Goal: Task Accomplishment & Management: Complete application form

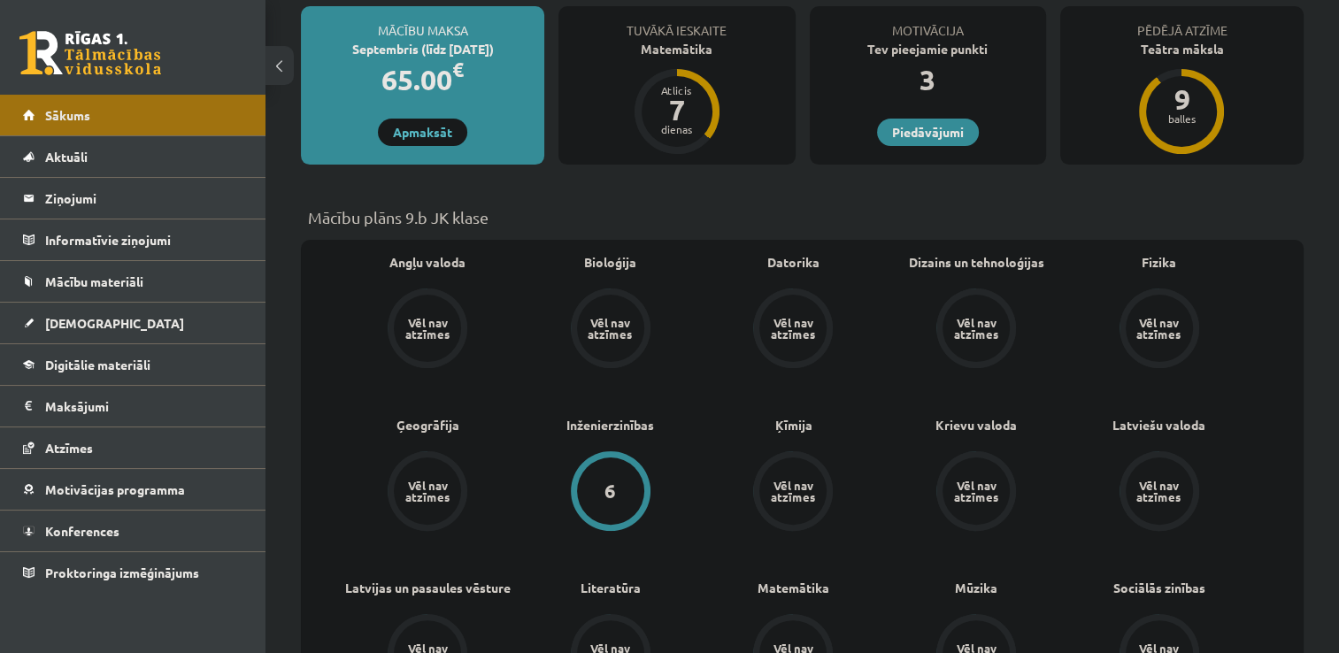
scroll to position [331, 0]
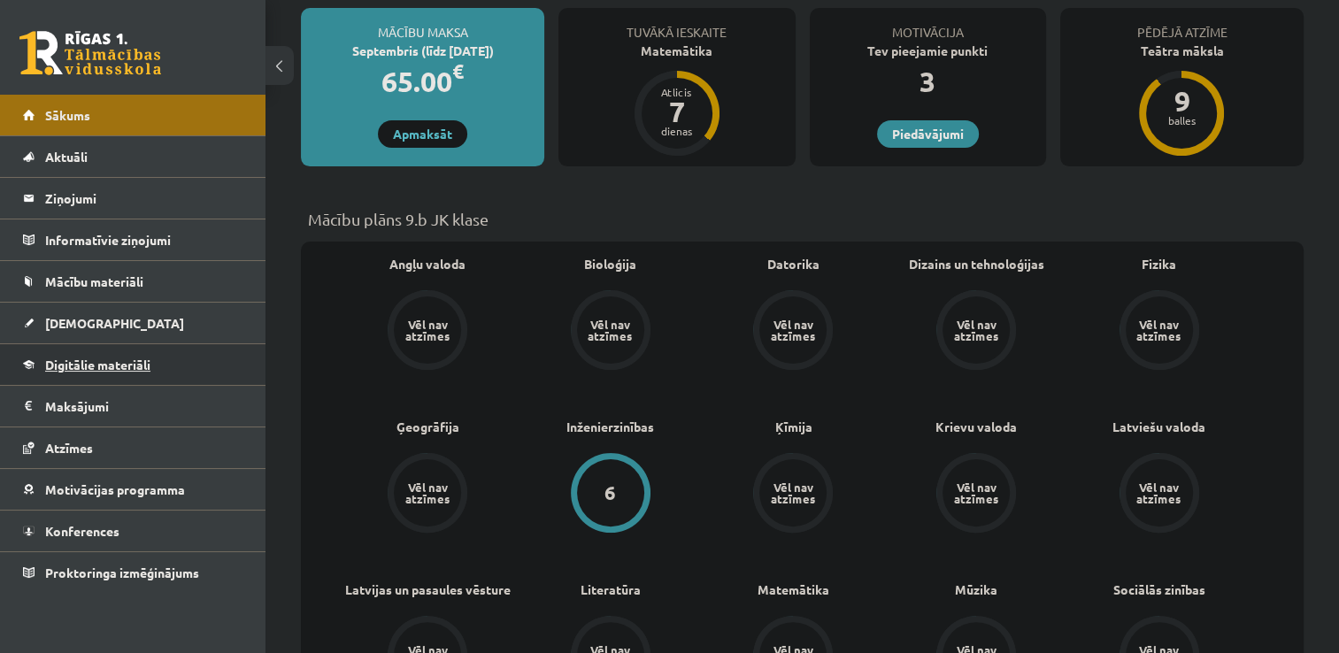
click at [145, 366] on span "Digitālie materiāli" at bounding box center [97, 365] width 105 height 16
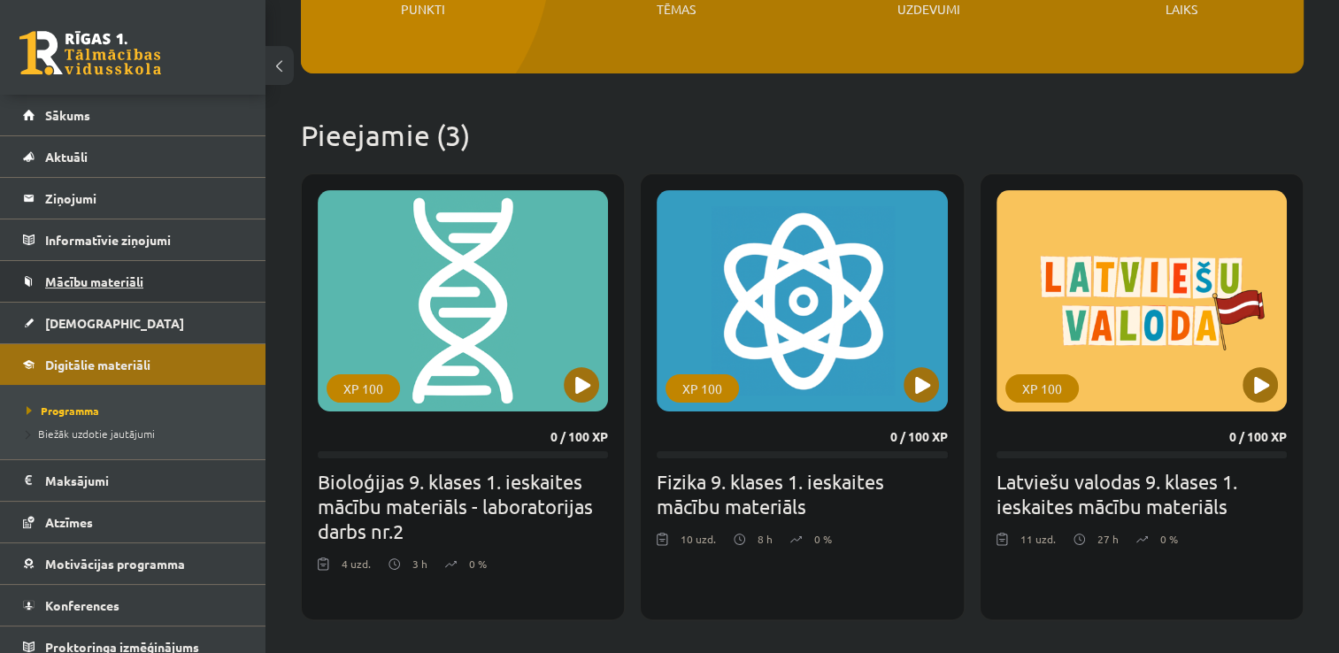
click at [172, 275] on link "Mācību materiāli" at bounding box center [133, 281] width 220 height 41
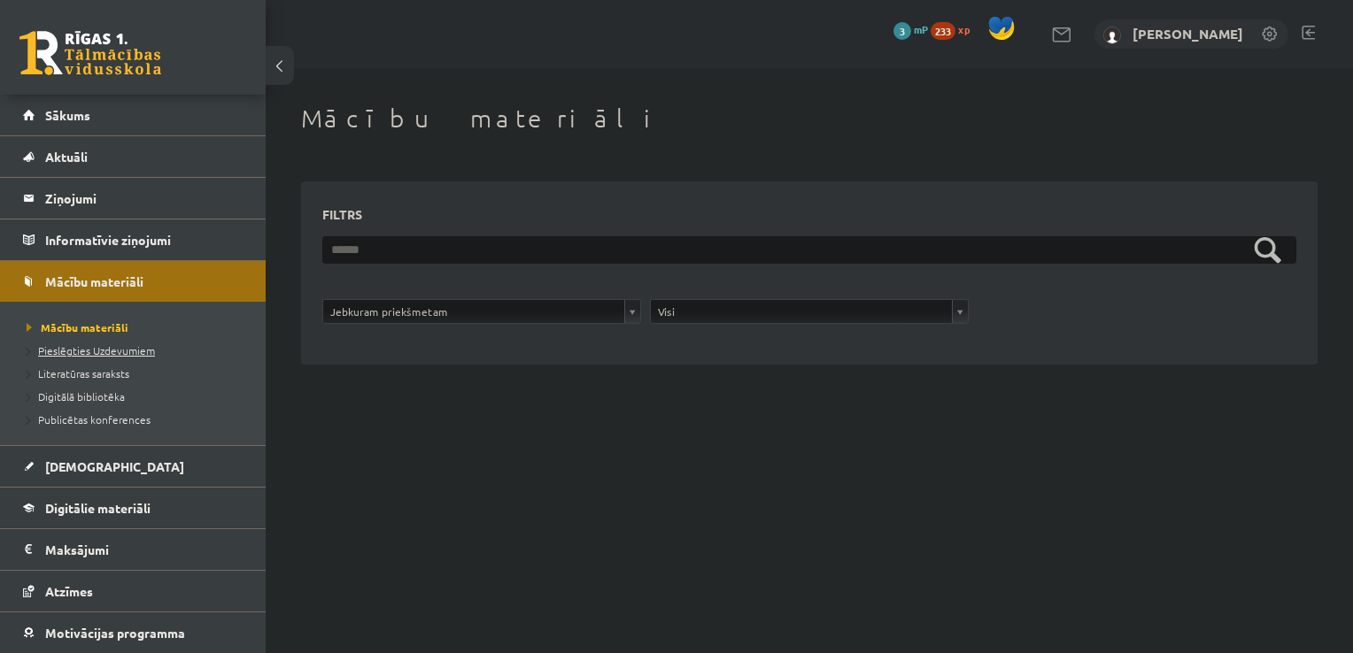
click at [80, 346] on span "Pieslēgties Uzdevumiem" at bounding box center [91, 350] width 128 height 14
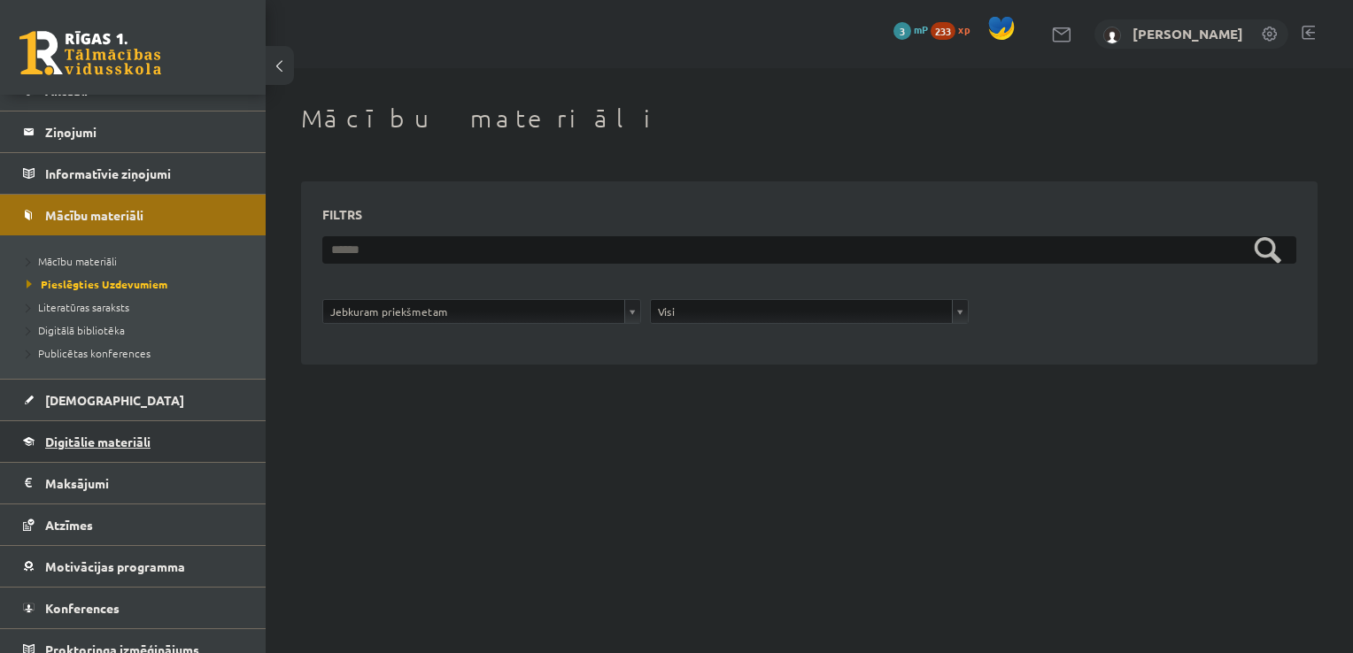
scroll to position [81, 0]
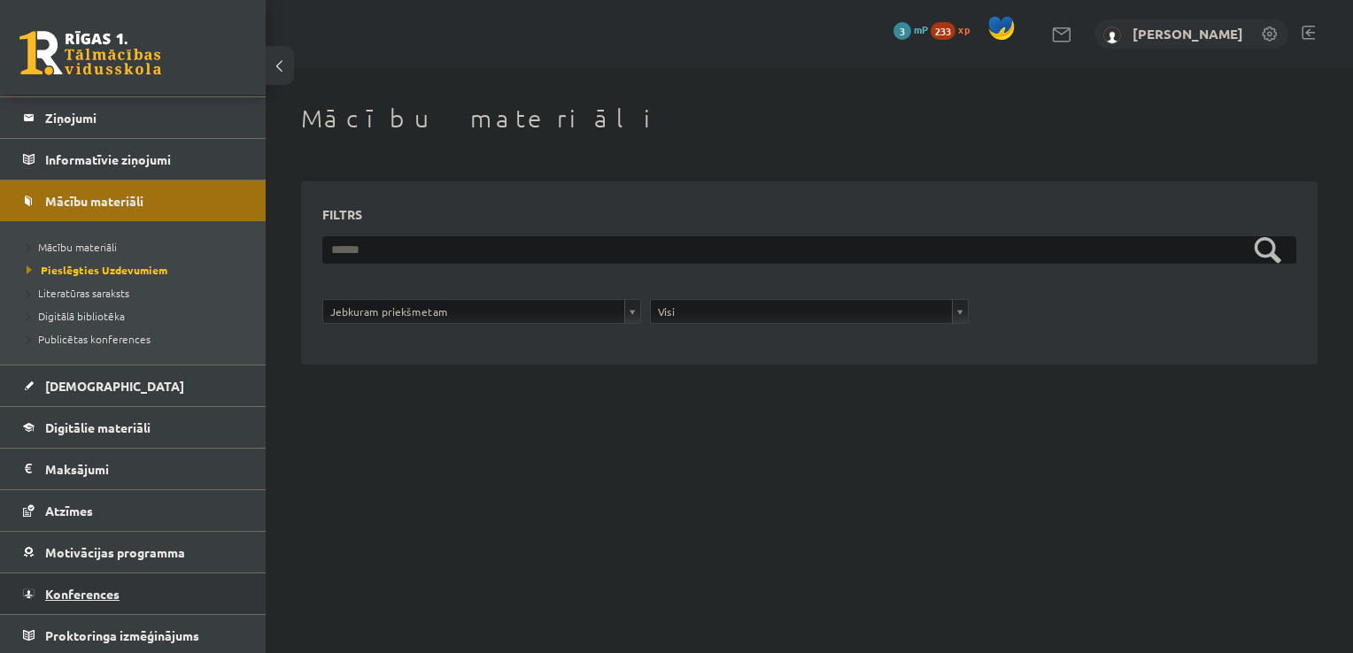
click at [163, 583] on link "Konferences" at bounding box center [133, 594] width 220 height 41
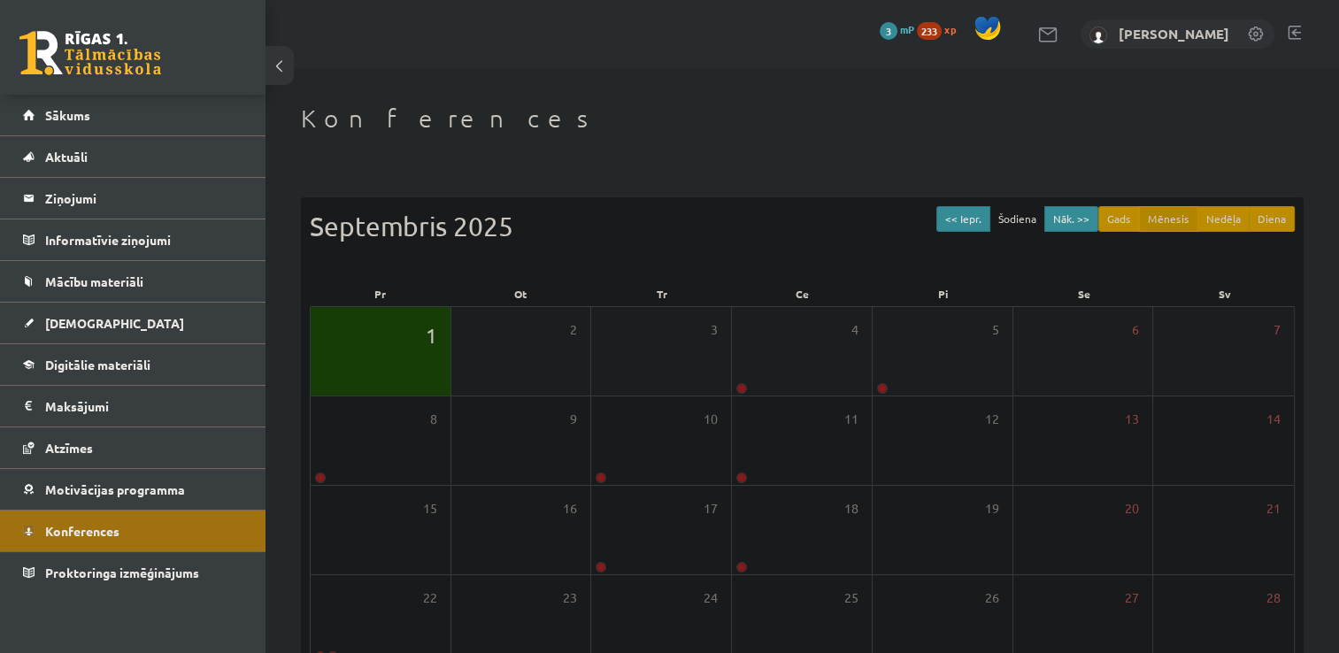
click at [434, 343] on span "1" at bounding box center [432, 335] width 12 height 30
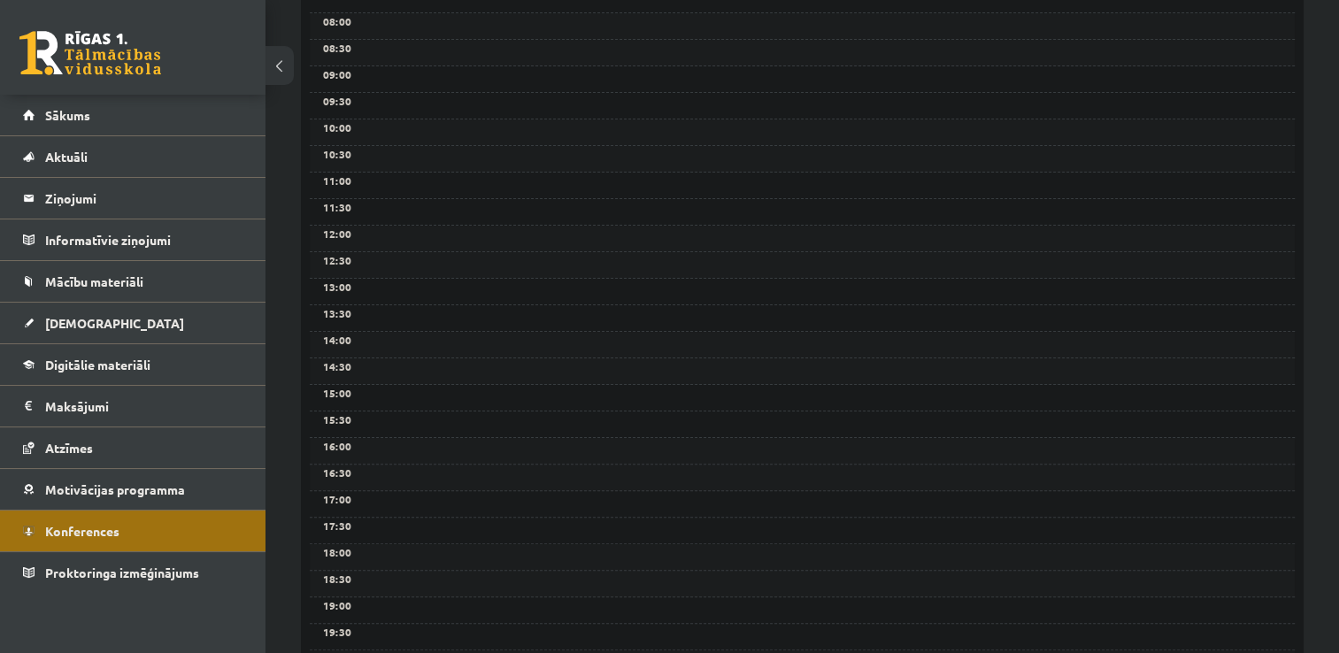
scroll to position [400, 0]
click at [397, 367] on div "14:30" at bounding box center [802, 371] width 985 height 27
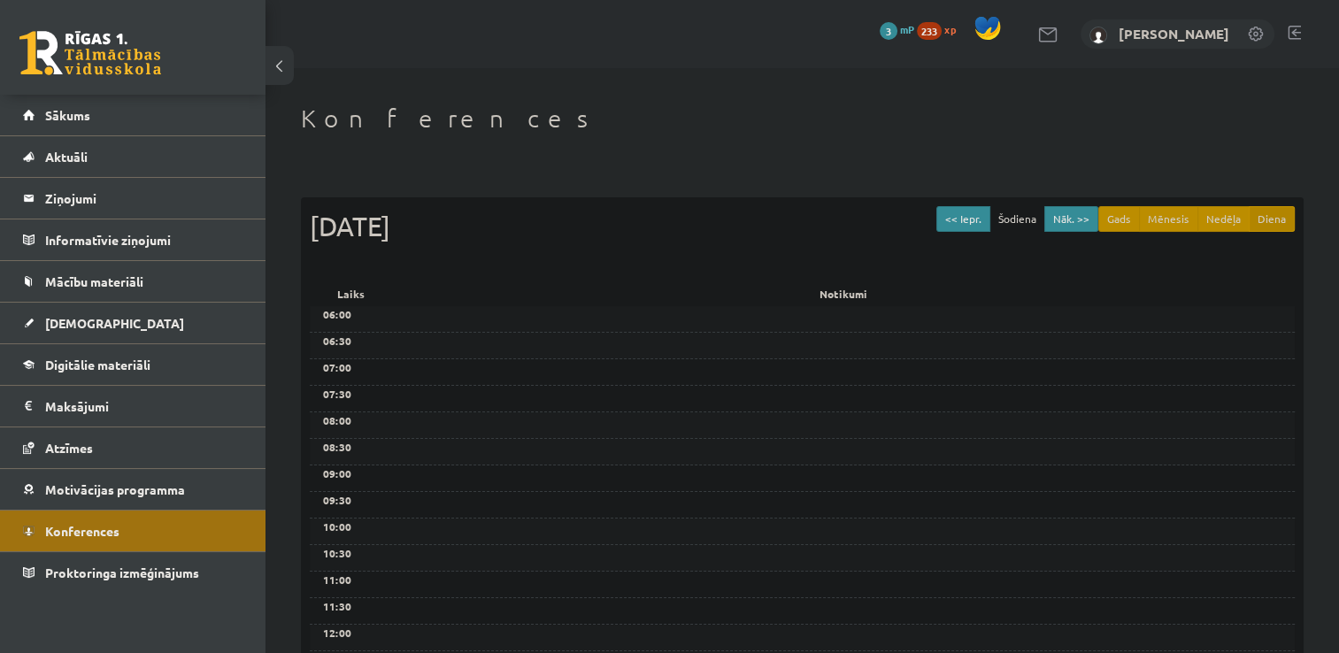
click at [288, 72] on button at bounding box center [280, 65] width 28 height 39
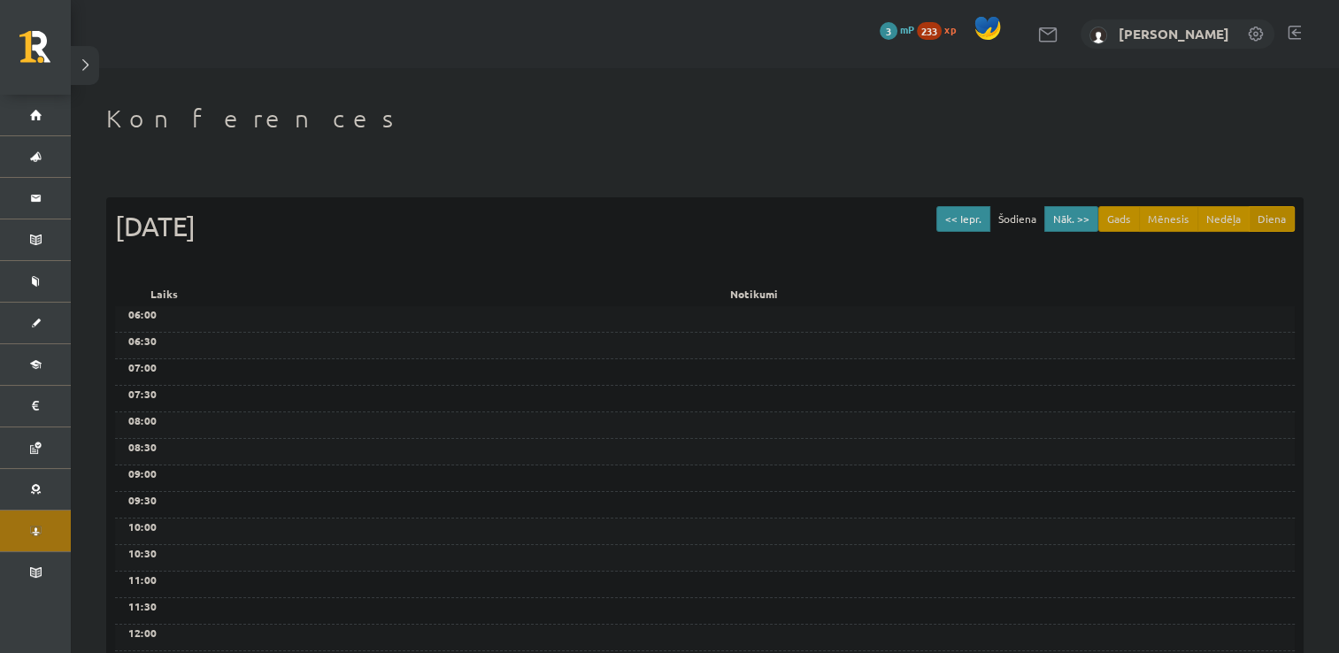
click at [252, 131] on h1 "Konferences" at bounding box center [705, 119] width 1198 height 30
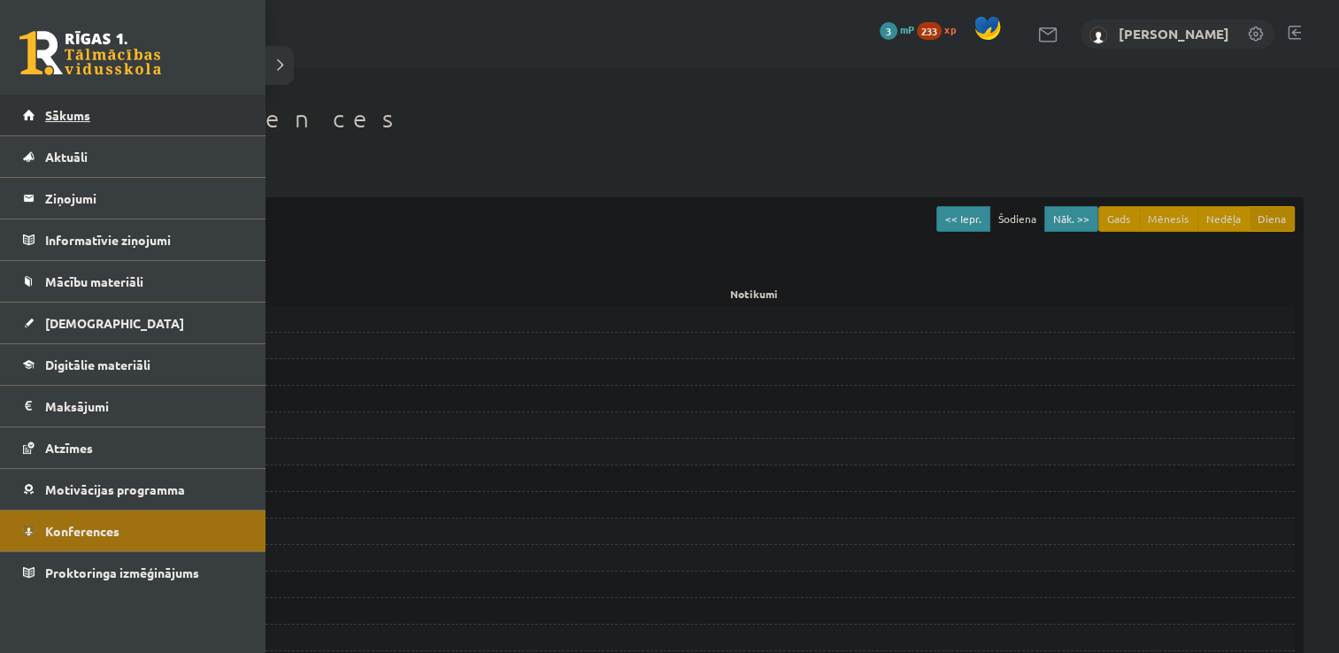
click at [89, 117] on span "Sākums" at bounding box center [67, 115] width 45 height 16
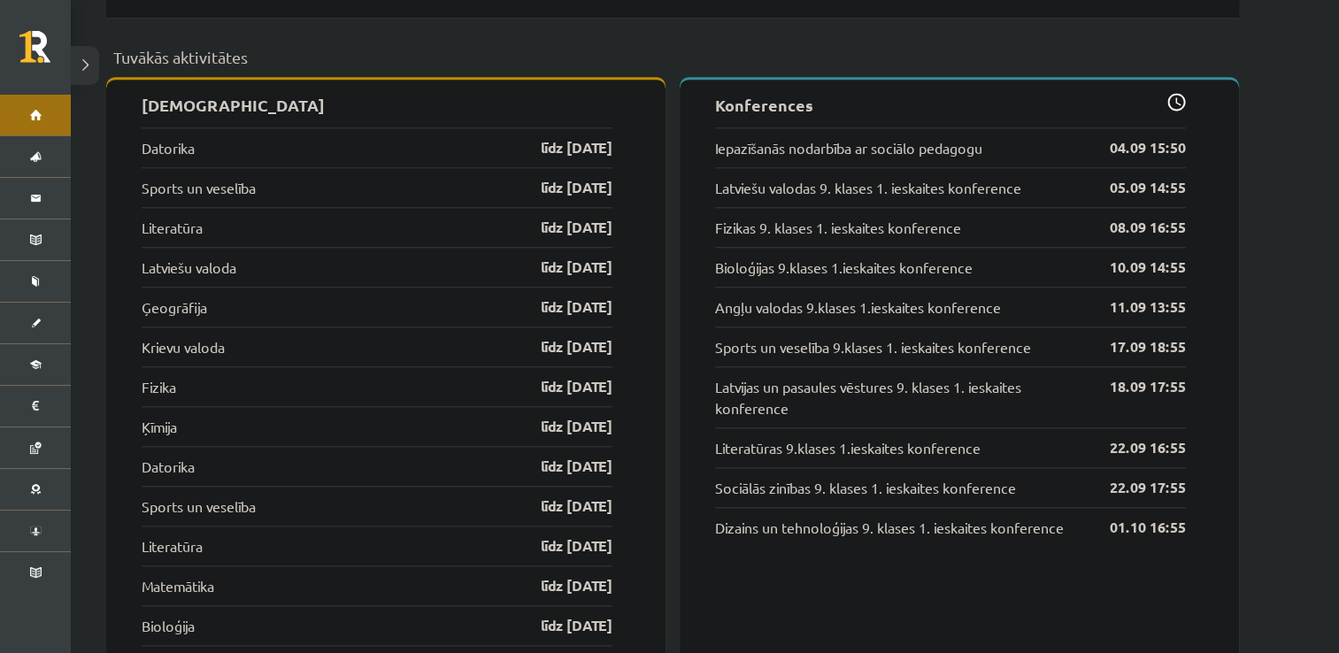
scroll to position [1746, 0]
click at [907, 139] on link "Iepazīšanās nodarbība ar sociālo pedagogu" at bounding box center [848, 149] width 267 height 21
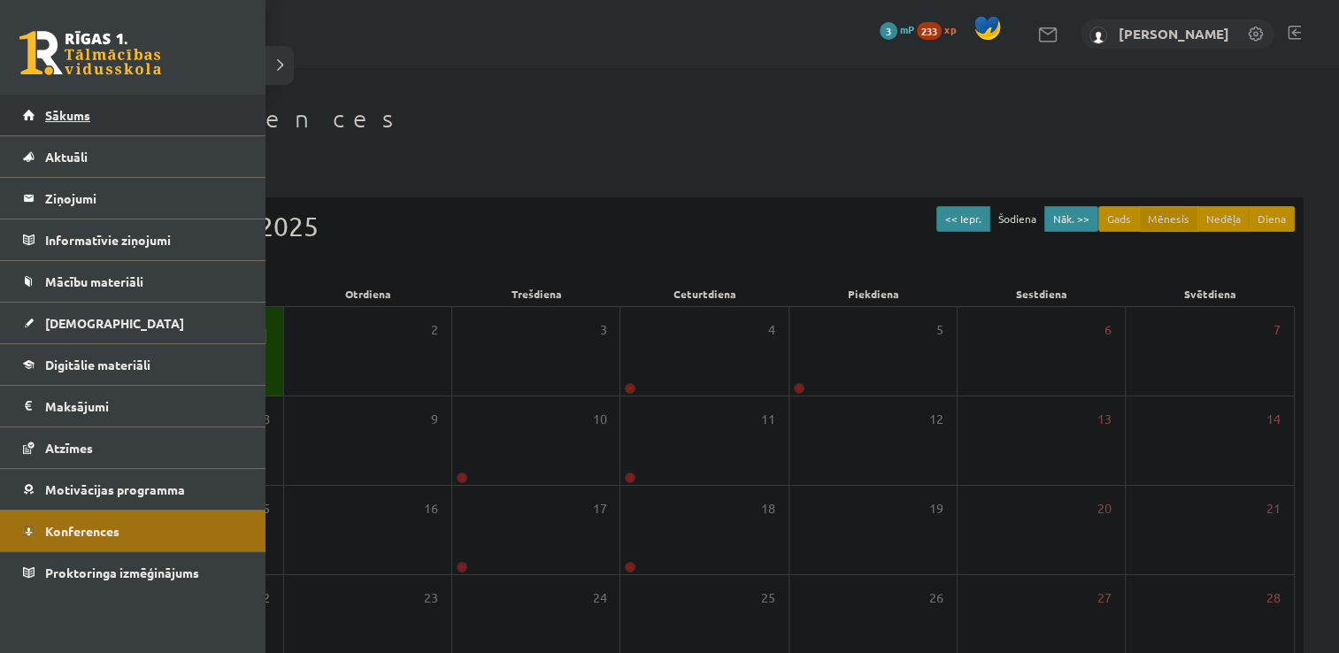
click at [72, 116] on span "Sākums" at bounding box center [67, 115] width 45 height 16
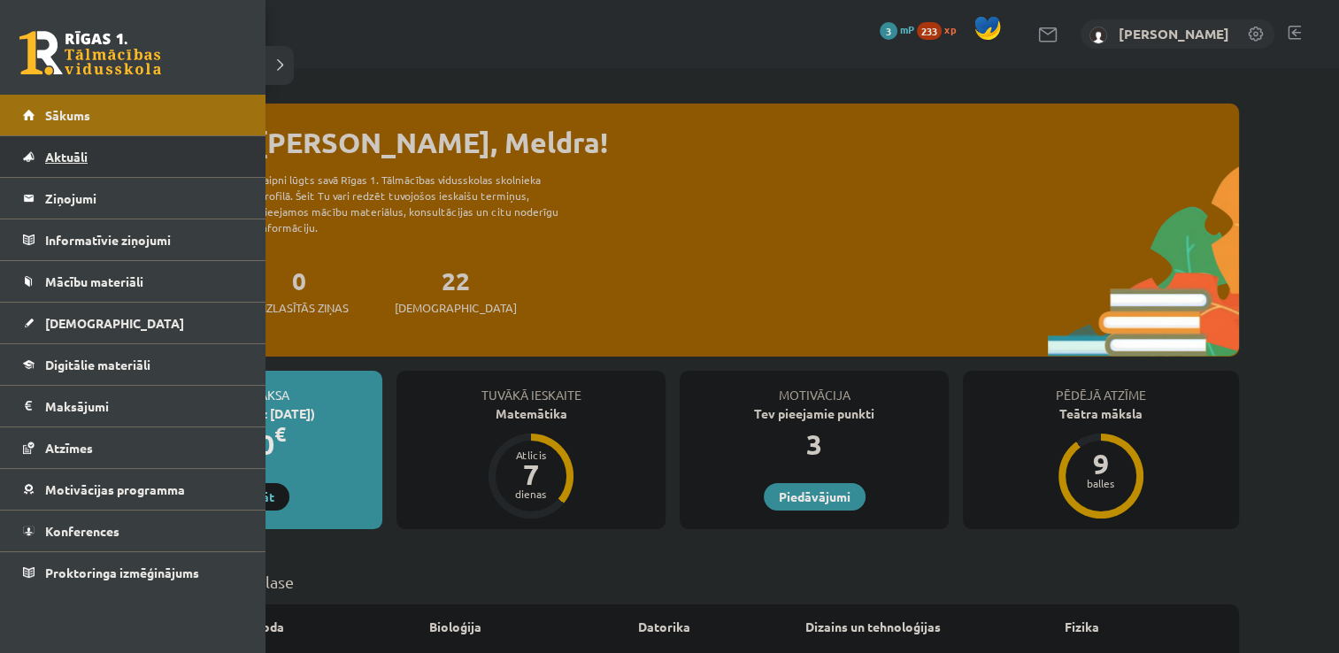
click at [50, 158] on span "Aktuāli" at bounding box center [66, 157] width 42 height 16
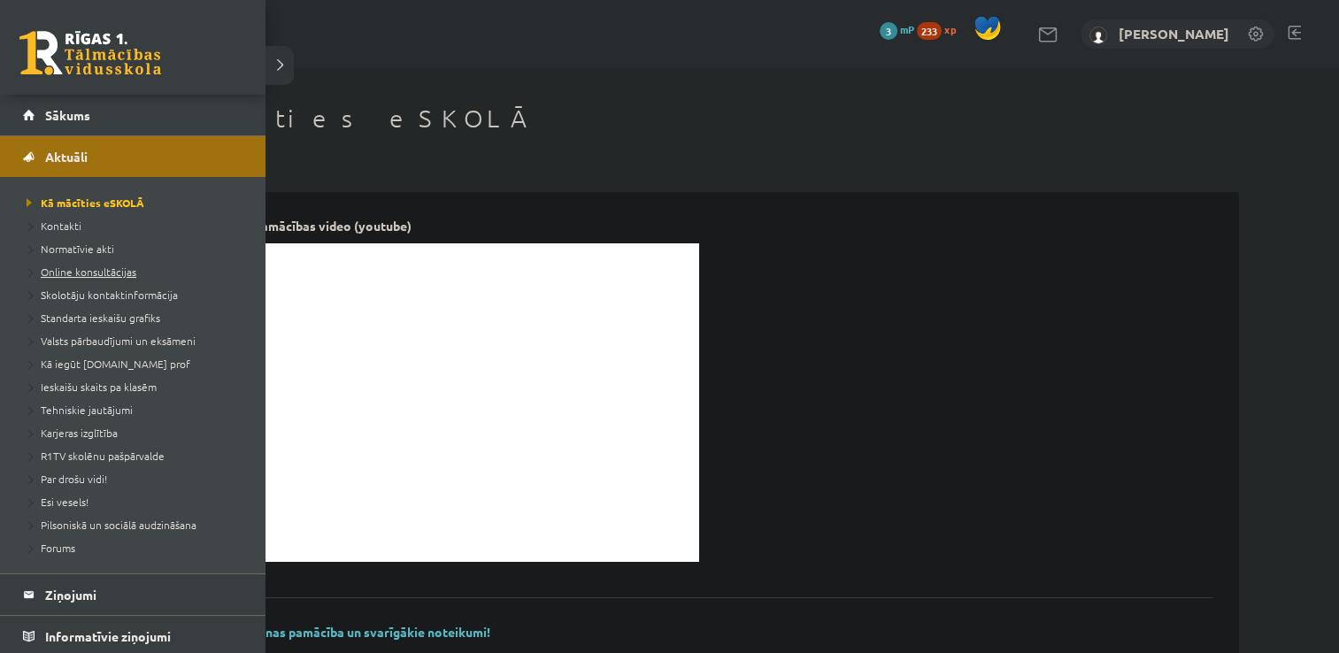
click at [96, 278] on link "Online konsultācijas" at bounding box center [135, 272] width 226 height 16
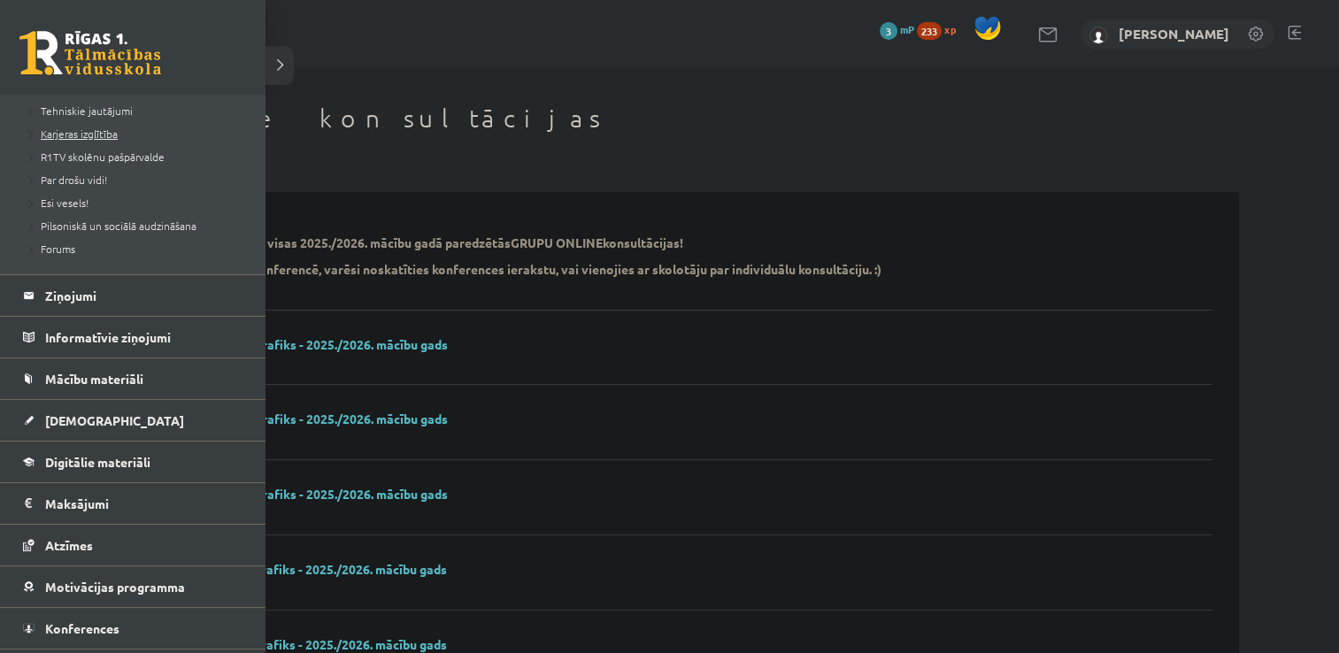
scroll to position [301, 0]
click at [99, 328] on legend "Informatīvie ziņojumi 0" at bounding box center [144, 335] width 198 height 41
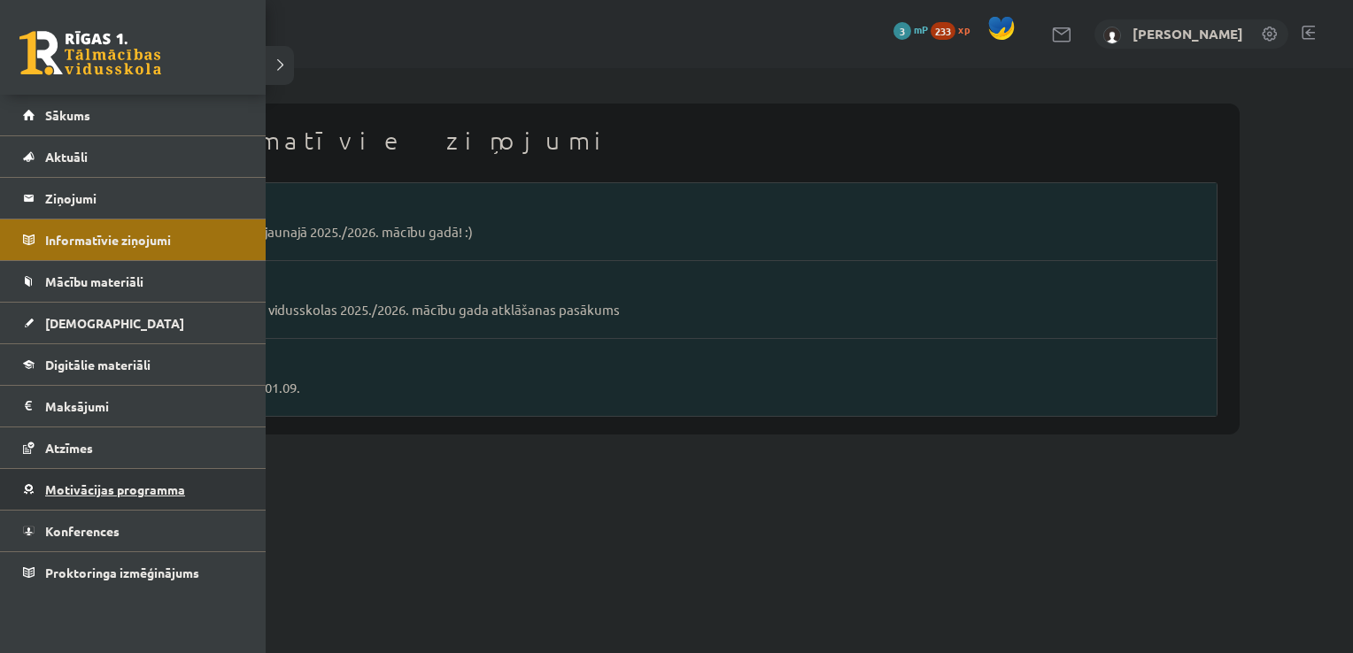
click at [63, 490] on span "Motivācijas programma" at bounding box center [115, 490] width 140 height 16
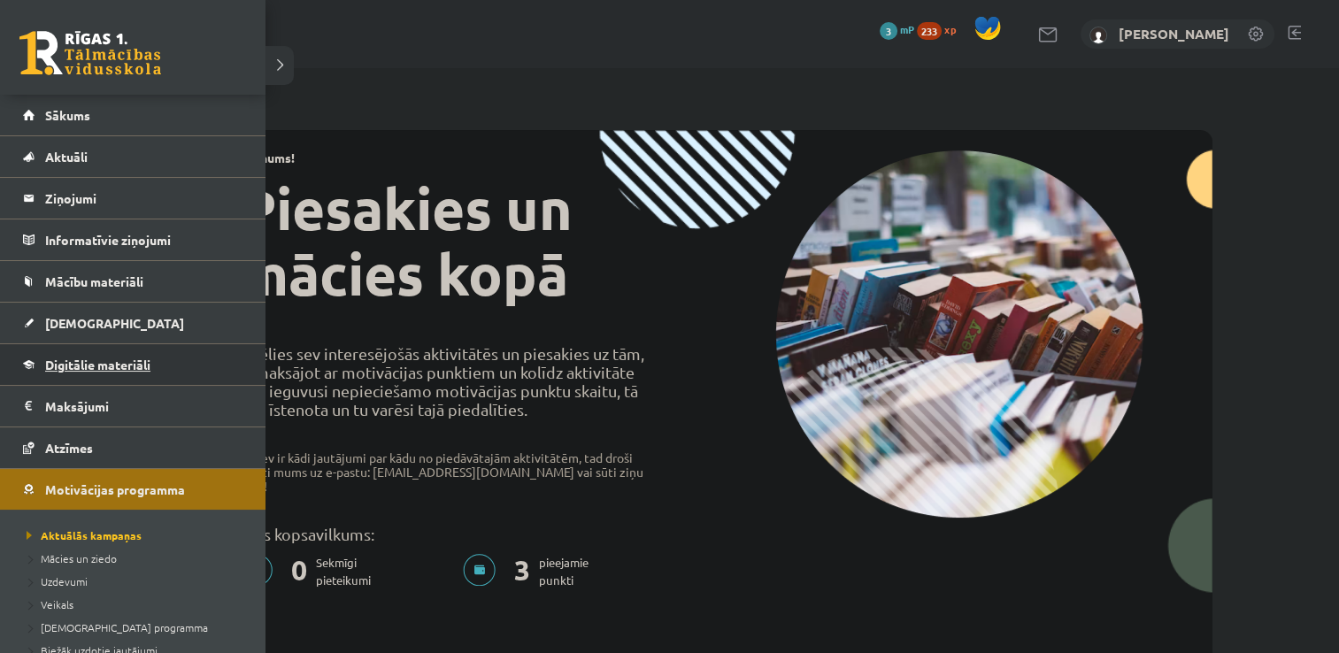
click at [110, 363] on span "Digitālie materiāli" at bounding box center [97, 365] width 105 height 16
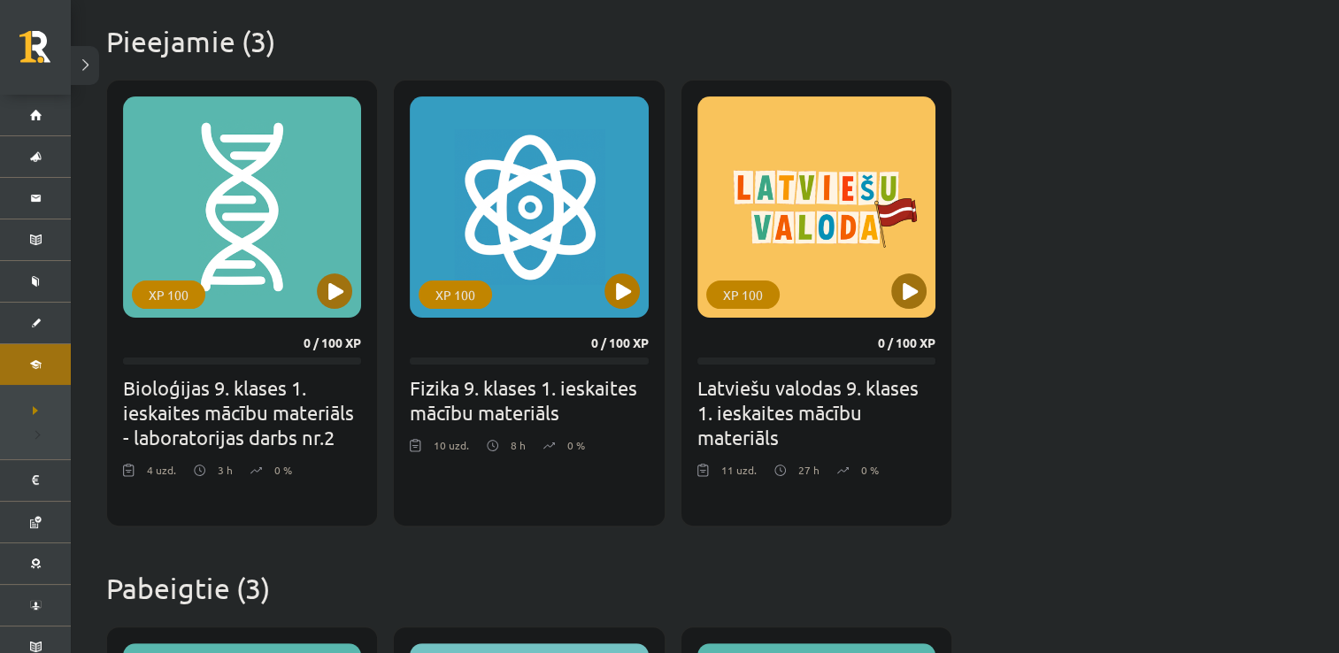
scroll to position [397, 0]
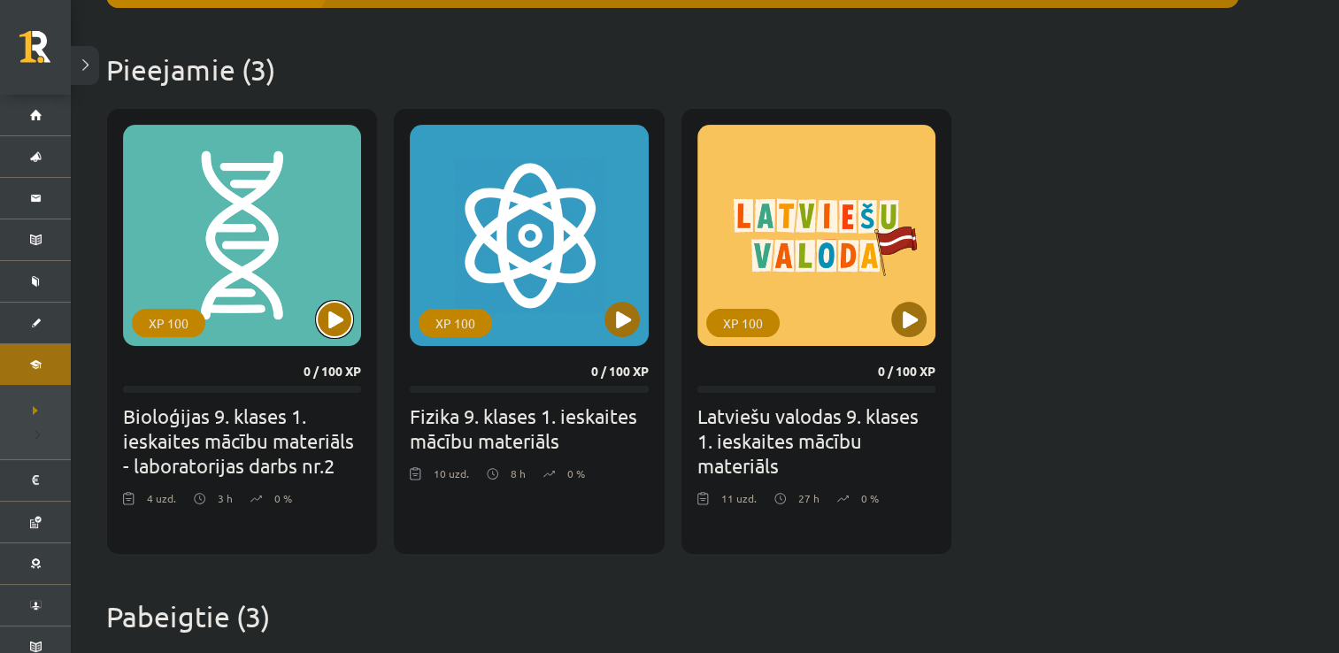
click at [335, 320] on button at bounding box center [334, 319] width 35 height 35
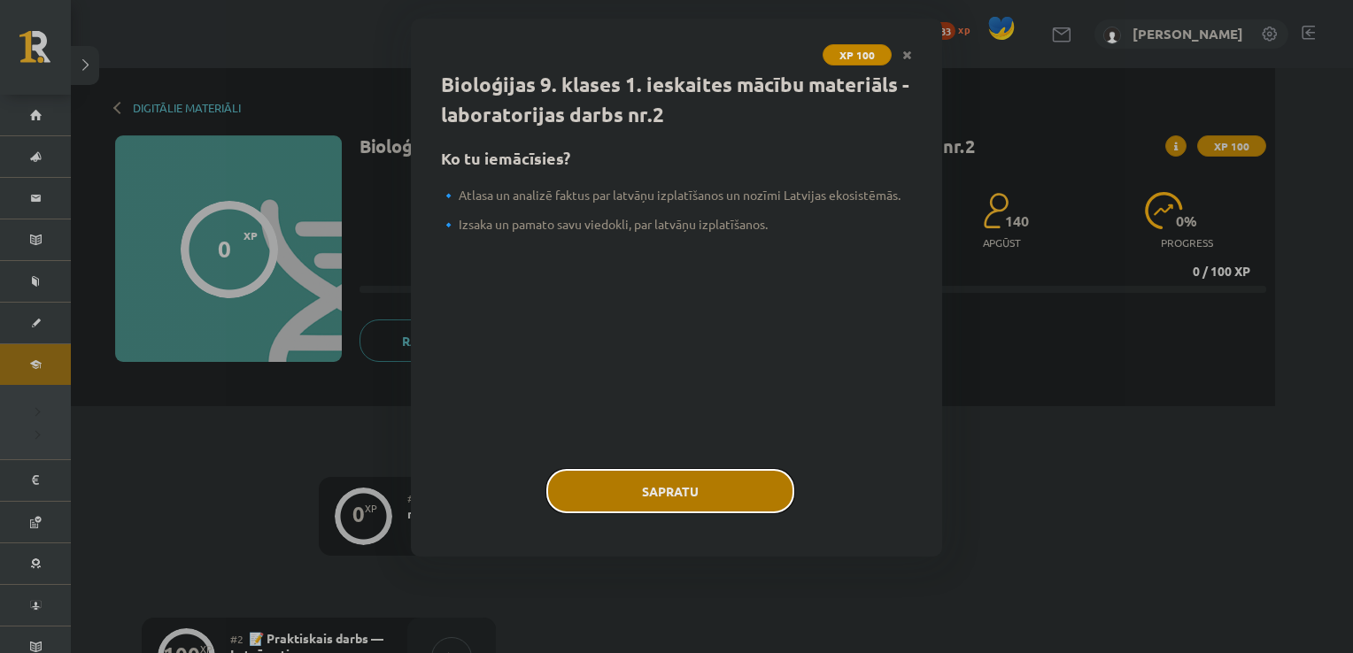
click at [700, 497] on button "Sapratu" at bounding box center [670, 491] width 248 height 44
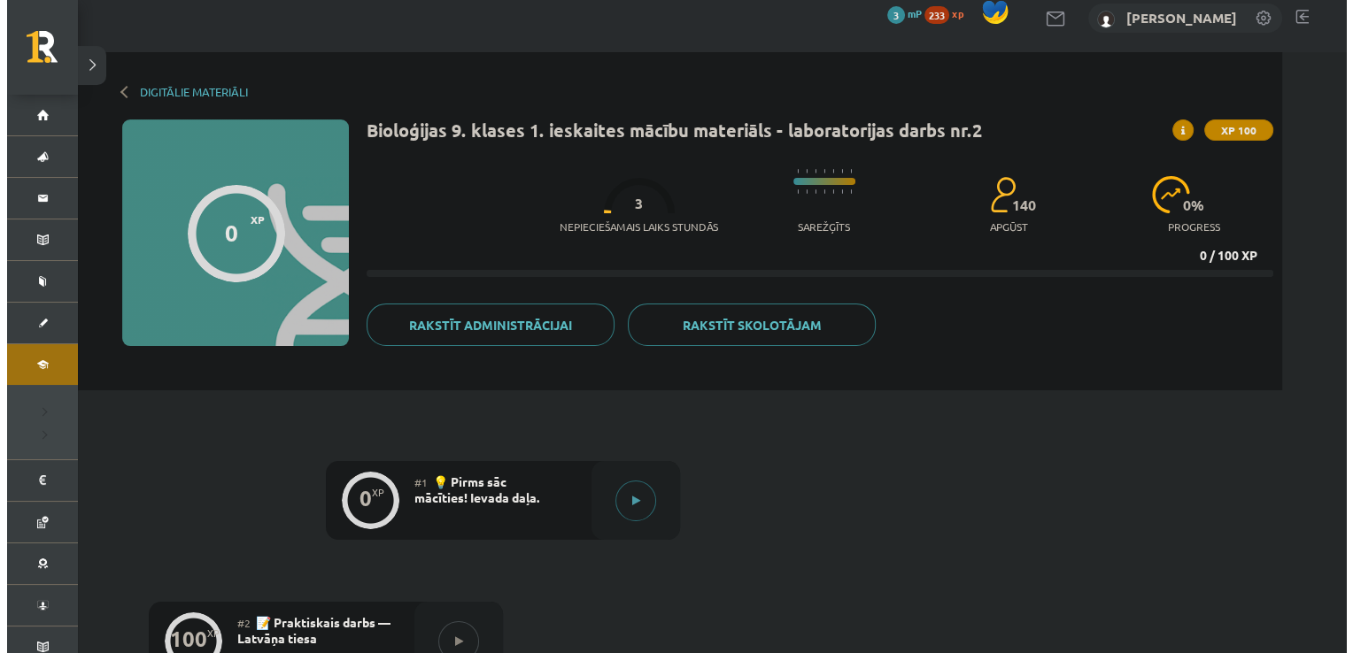
scroll to position [18, 0]
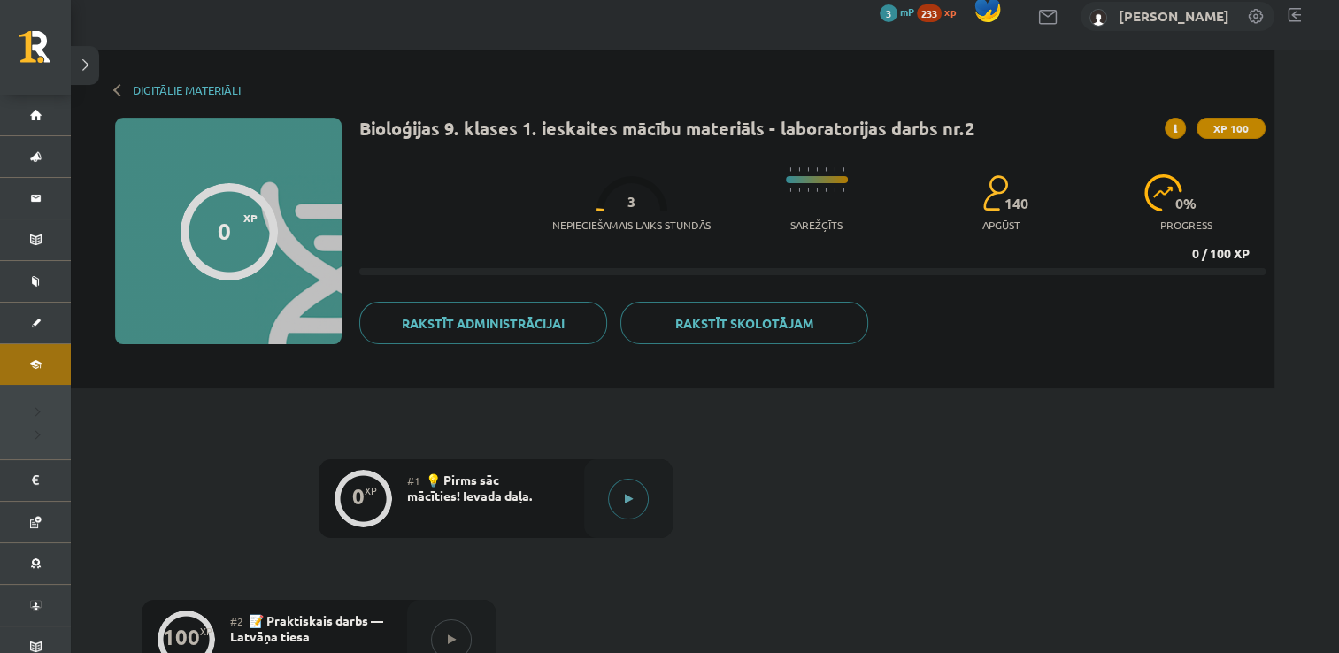
click at [641, 506] on button at bounding box center [628, 499] width 41 height 41
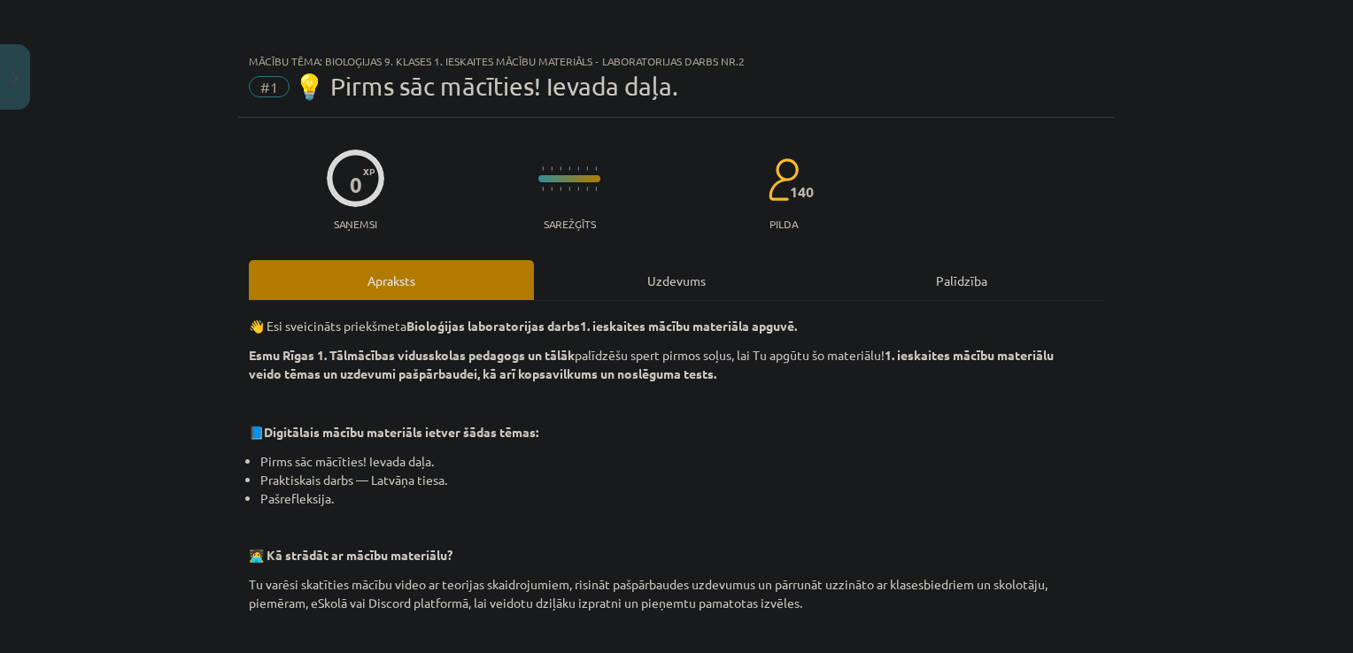
scroll to position [598, 0]
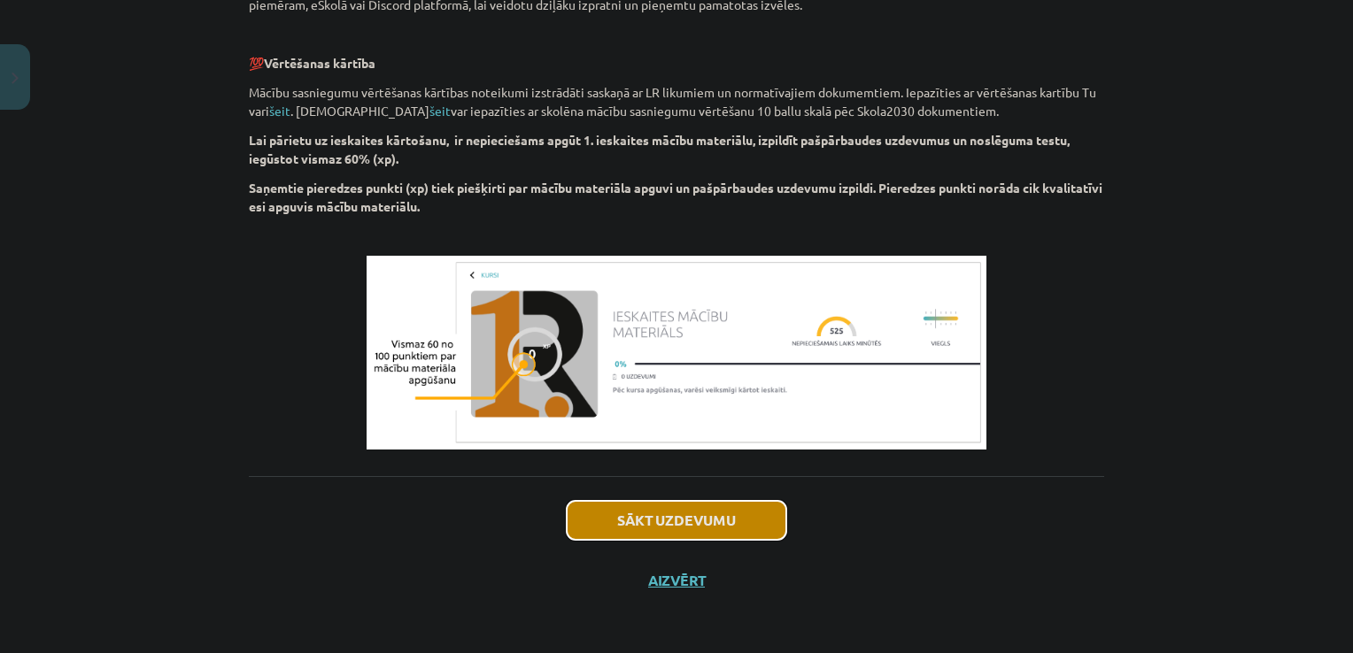
click at [667, 519] on button "Sākt uzdevumu" at bounding box center [677, 520] width 220 height 39
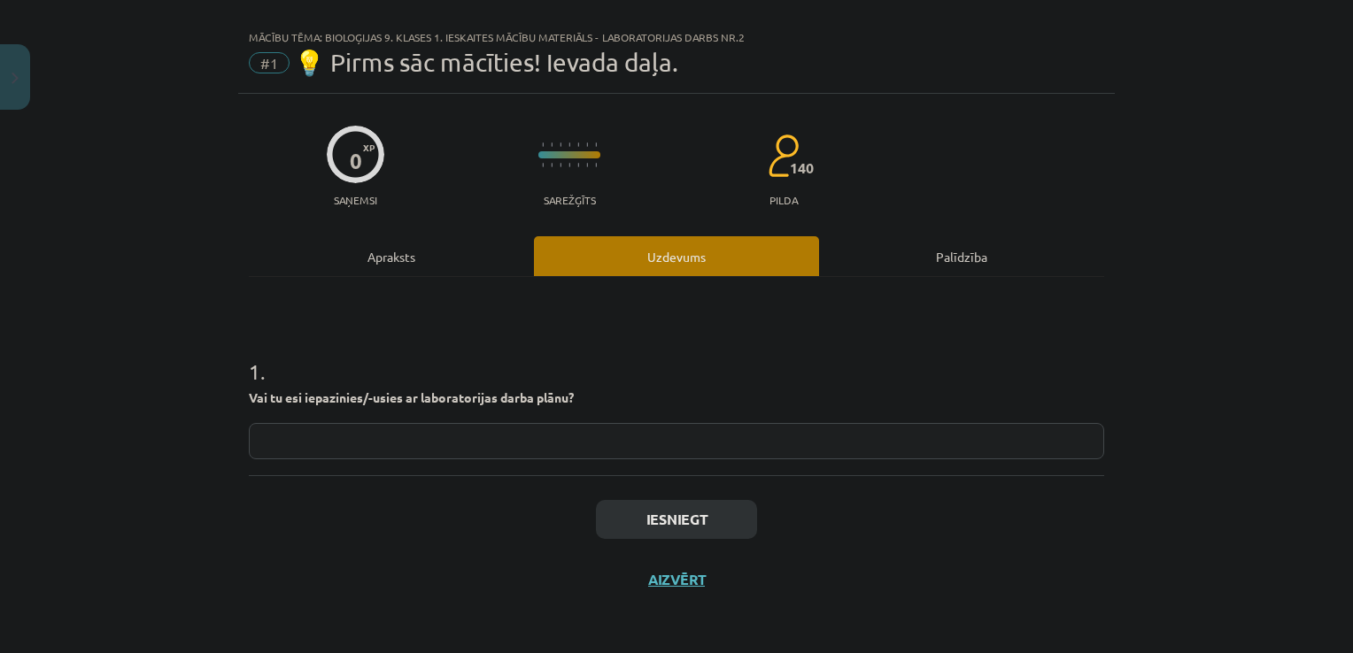
click at [527, 442] on input "text" at bounding box center [676, 441] width 855 height 36
type input "***"
click at [640, 526] on button "Iesniegt" at bounding box center [676, 519] width 161 height 39
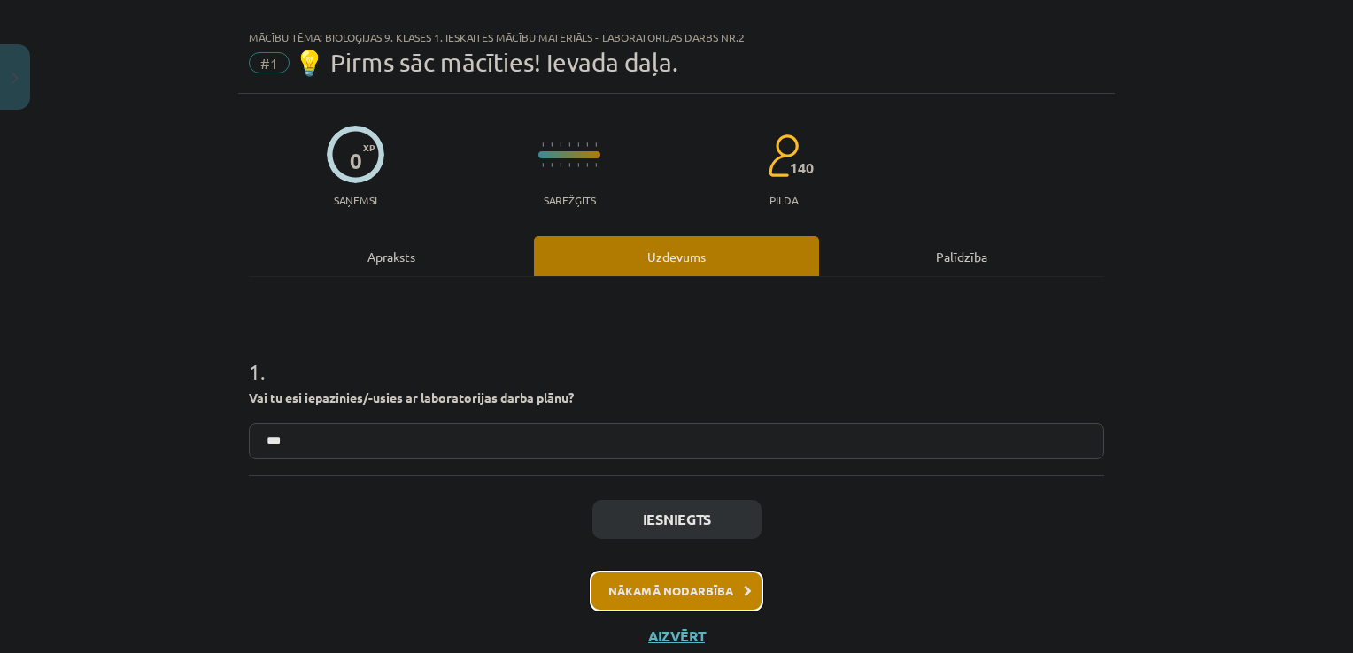
click at [685, 590] on button "Nākamā nodarbība" at bounding box center [676, 591] width 173 height 41
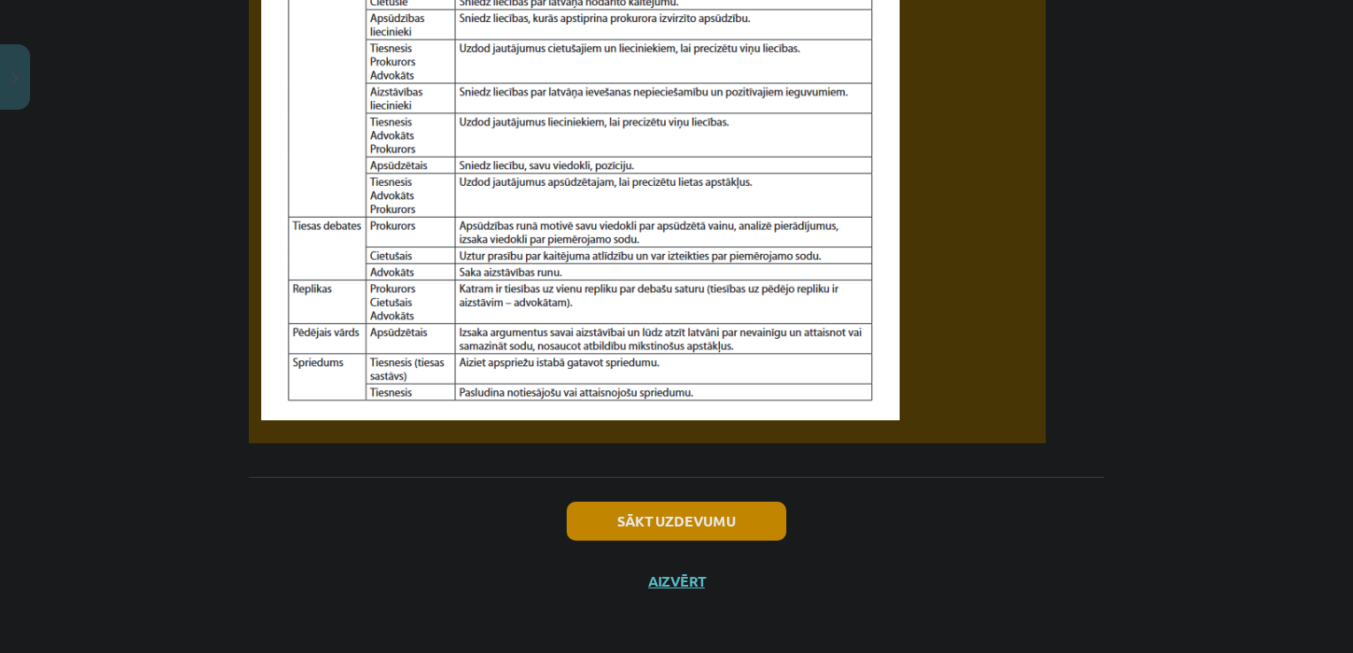
scroll to position [1682, 0]
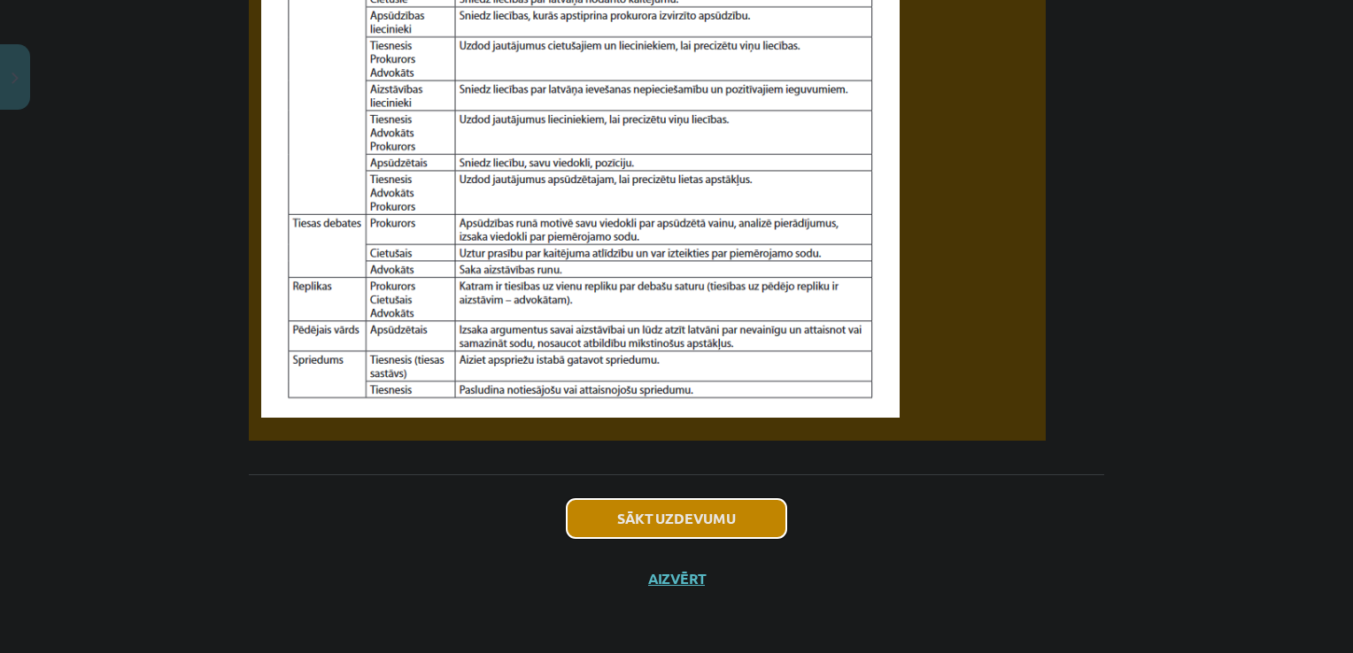
click at [702, 525] on button "Sākt uzdevumu" at bounding box center [677, 518] width 220 height 39
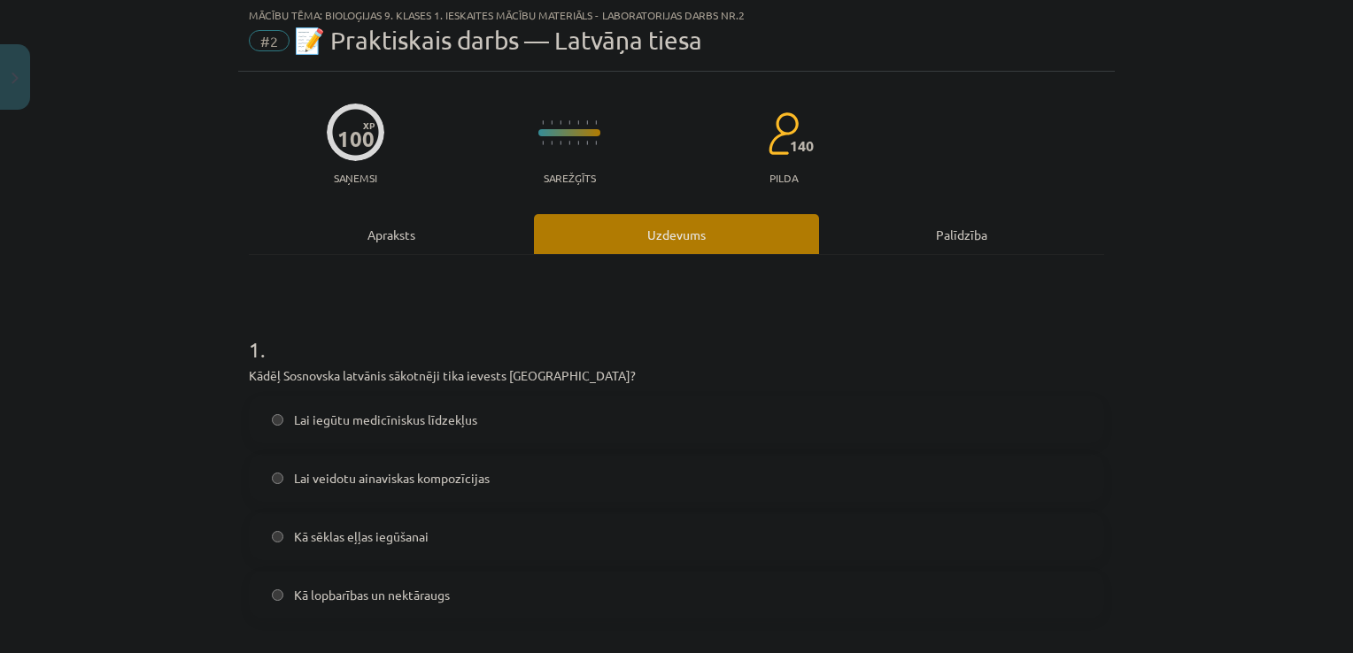
scroll to position [44, 0]
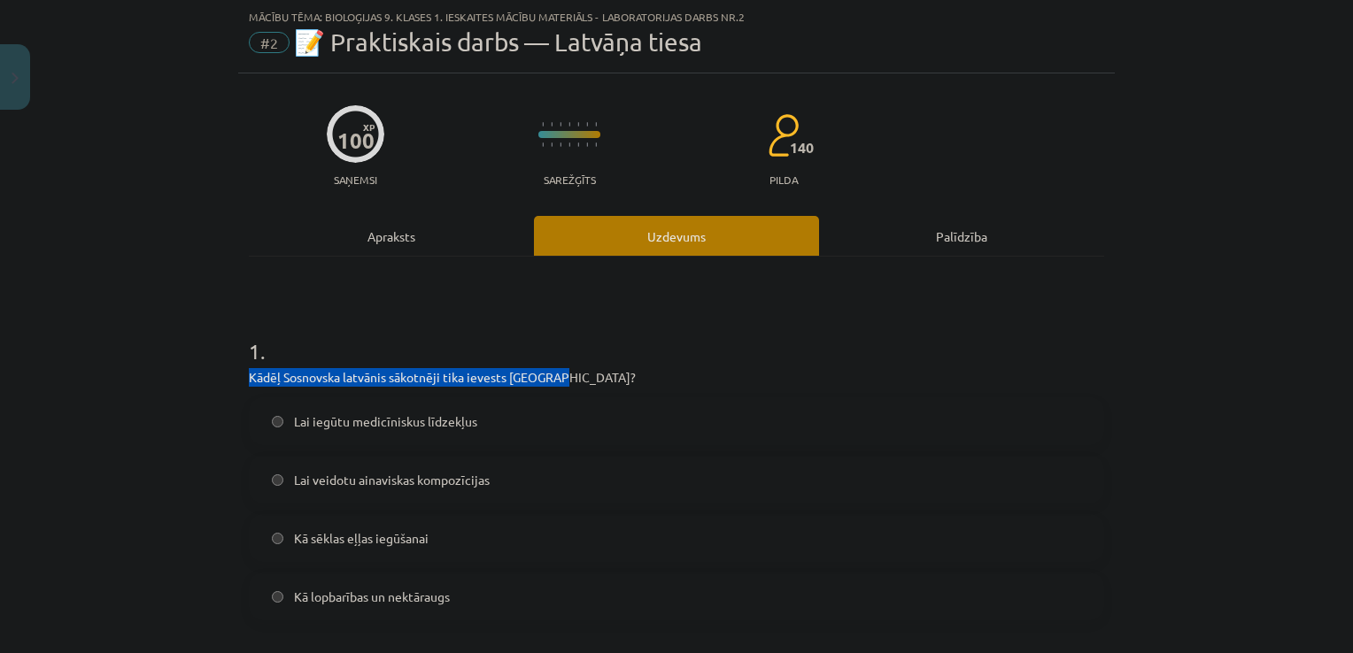
drag, startPoint x: 239, startPoint y: 374, endPoint x: 602, endPoint y: 374, distance: 362.9
copy p "Kādēļ Sosnovska latvānis sākotnēji tika ievests Latvijā?"
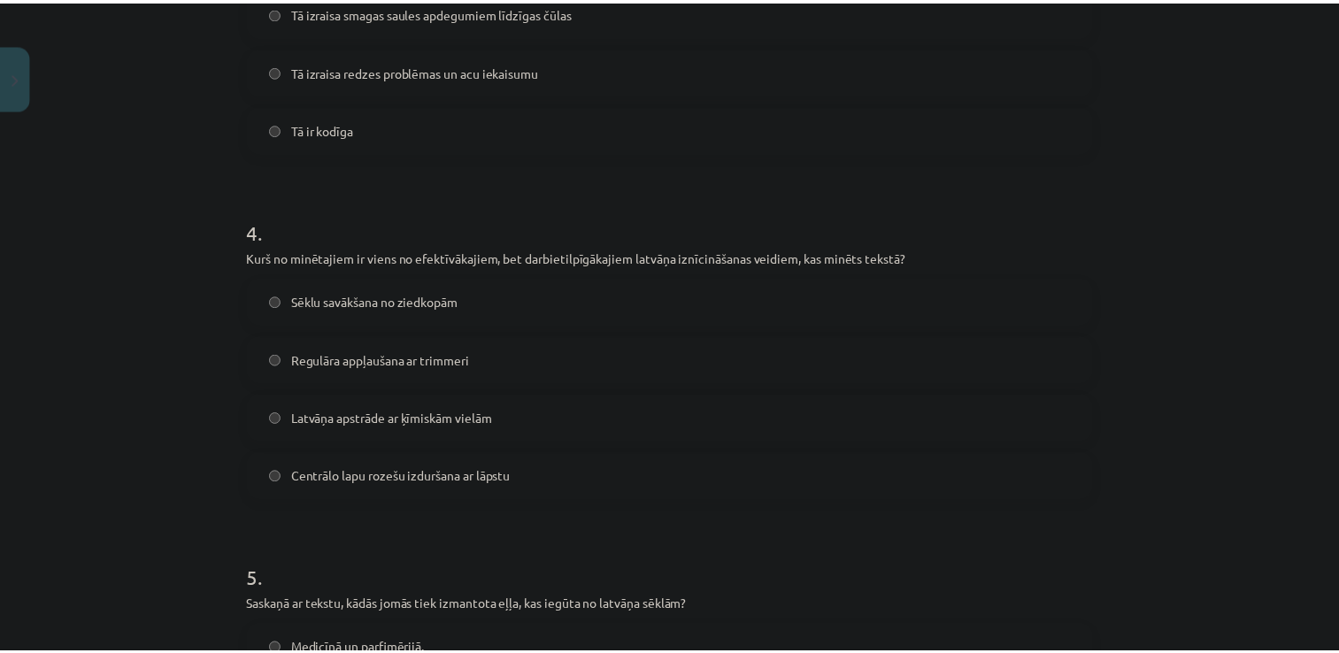
scroll to position [1608, 0]
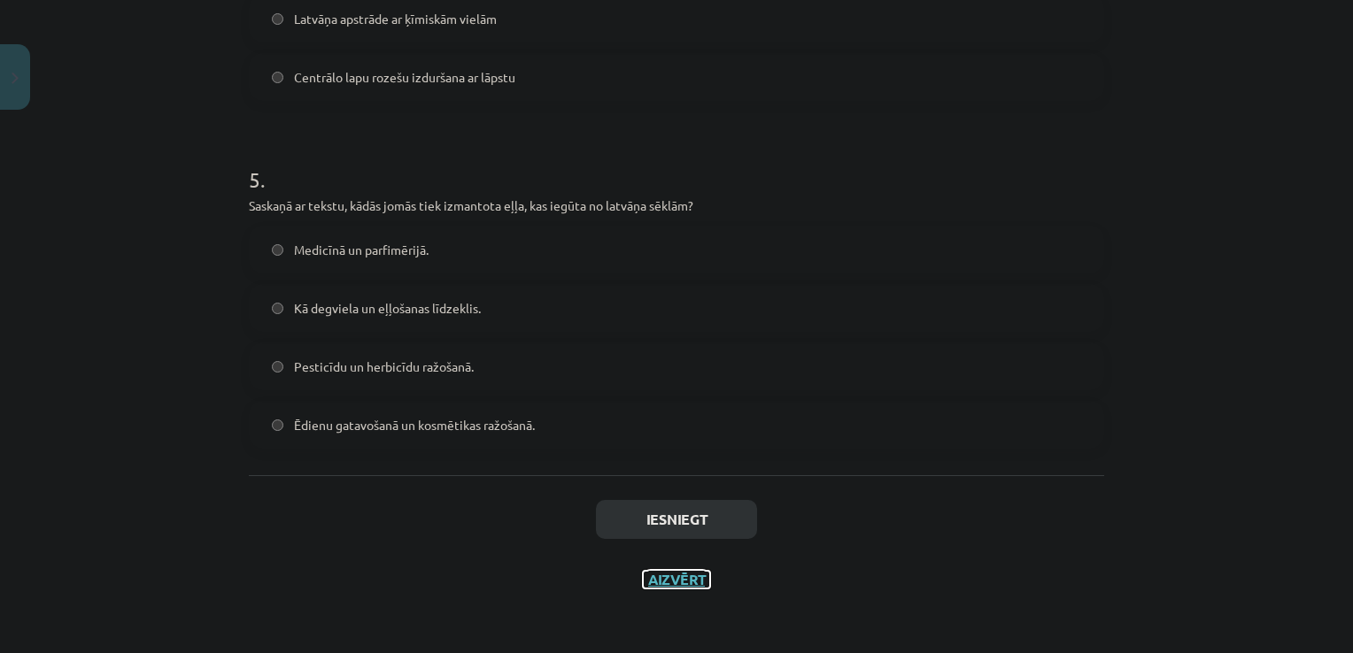
click at [683, 572] on button "Aizvērt" at bounding box center [676, 580] width 67 height 18
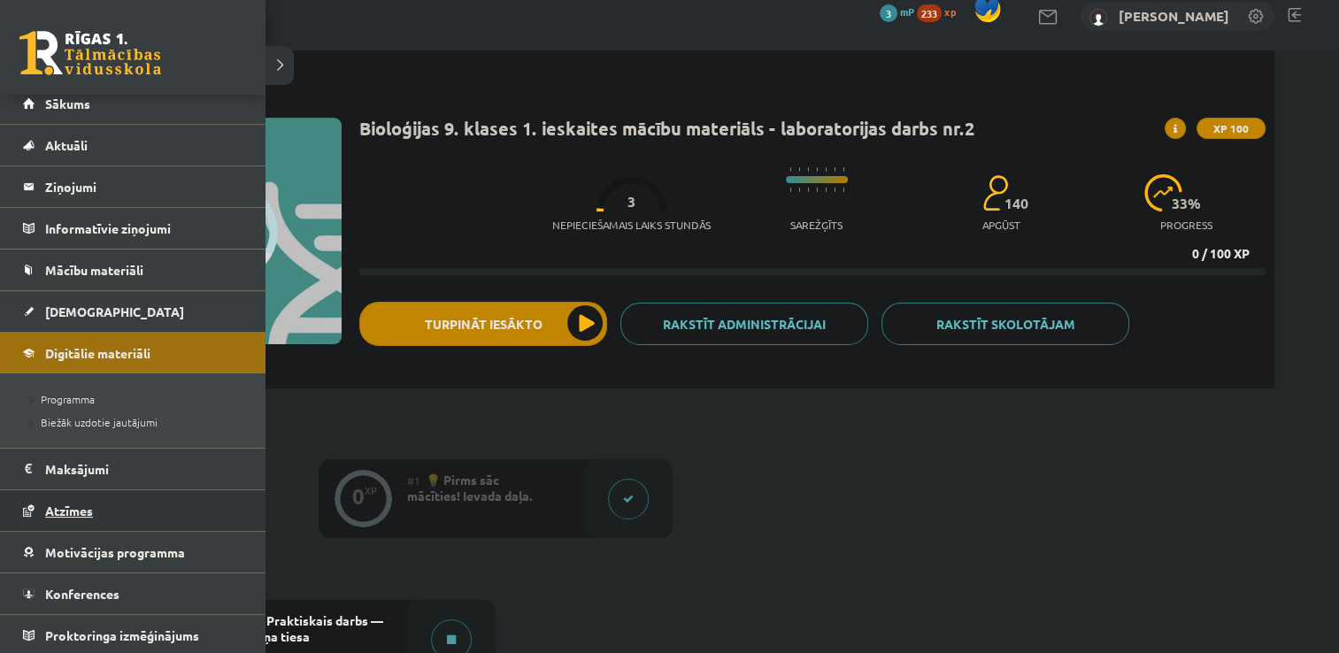
scroll to position [11, 0]
click at [88, 305] on span "[DEMOGRAPHIC_DATA]" at bounding box center [114, 313] width 139 height 16
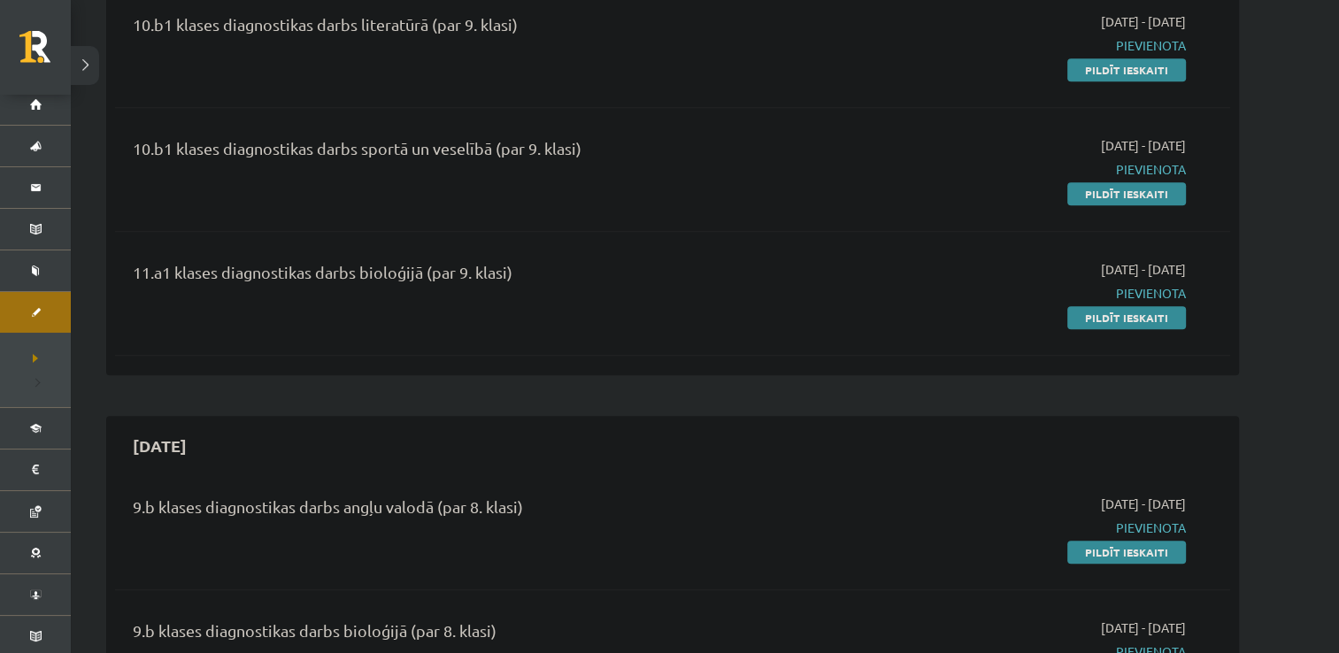
scroll to position [1380, 0]
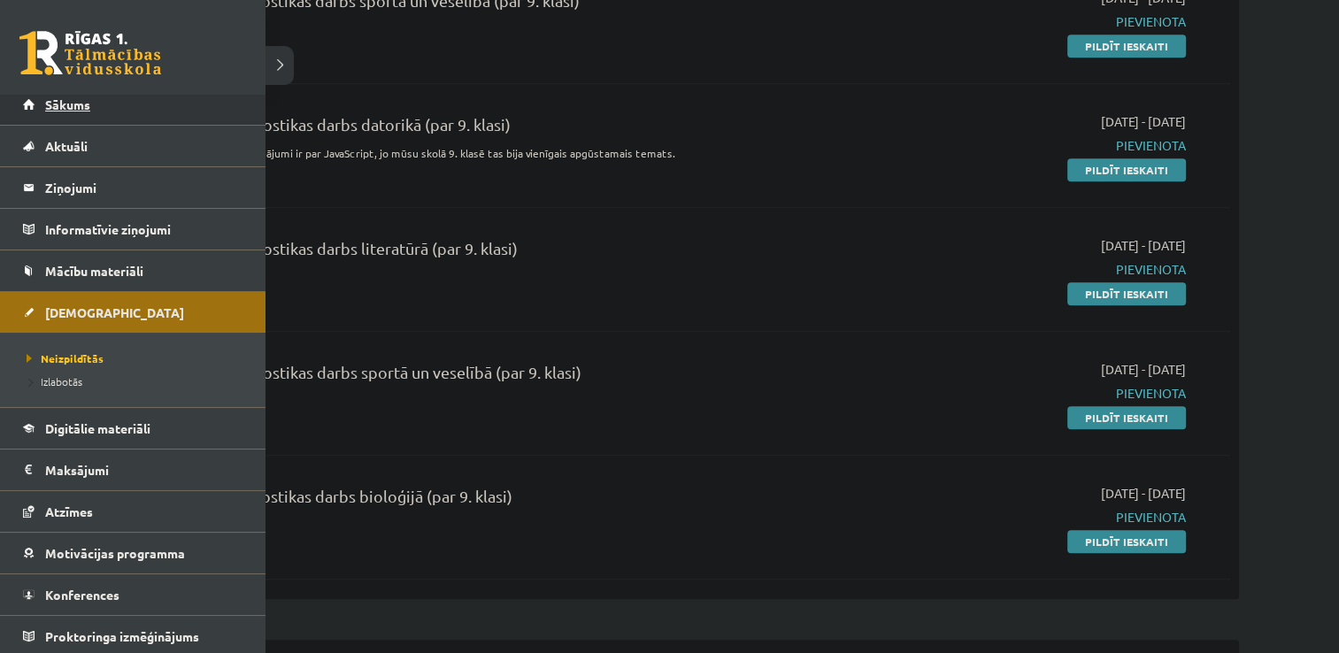
click at [33, 109] on link "Sākums" at bounding box center [133, 104] width 220 height 41
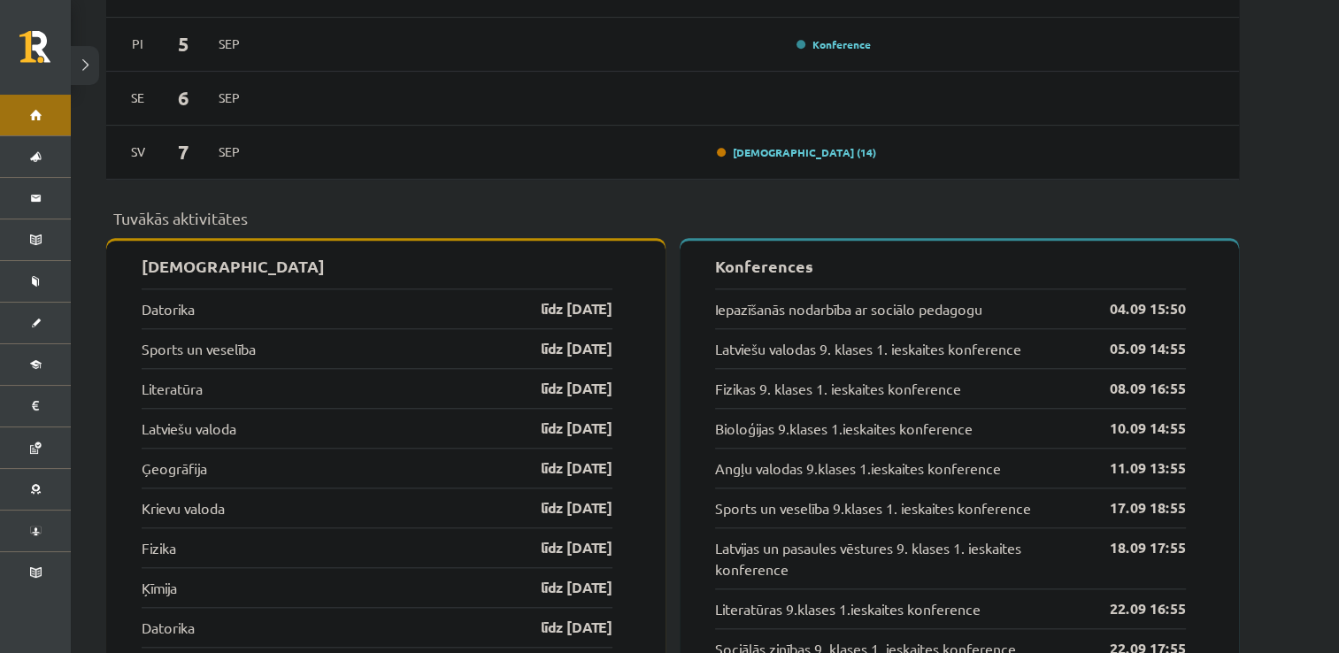
scroll to position [1614, 0]
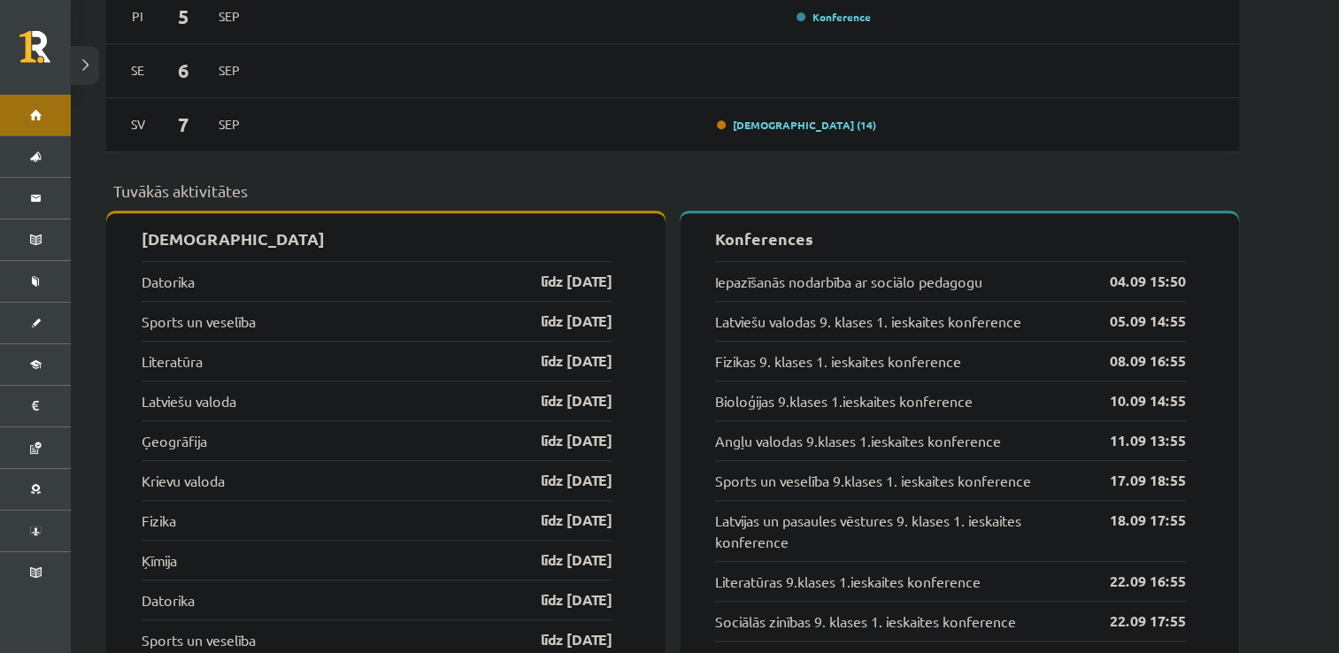
click at [227, 271] on div "Datorika līdz [DATE]" at bounding box center [377, 281] width 471 height 40
drag, startPoint x: 167, startPoint y: 257, endPoint x: 168, endPoint y: 266, distance: 9.8
click at [168, 266] on div "Datorika līdz [DATE]" at bounding box center [377, 281] width 471 height 40
click at [168, 271] on link "Datorika" at bounding box center [168, 281] width 53 height 21
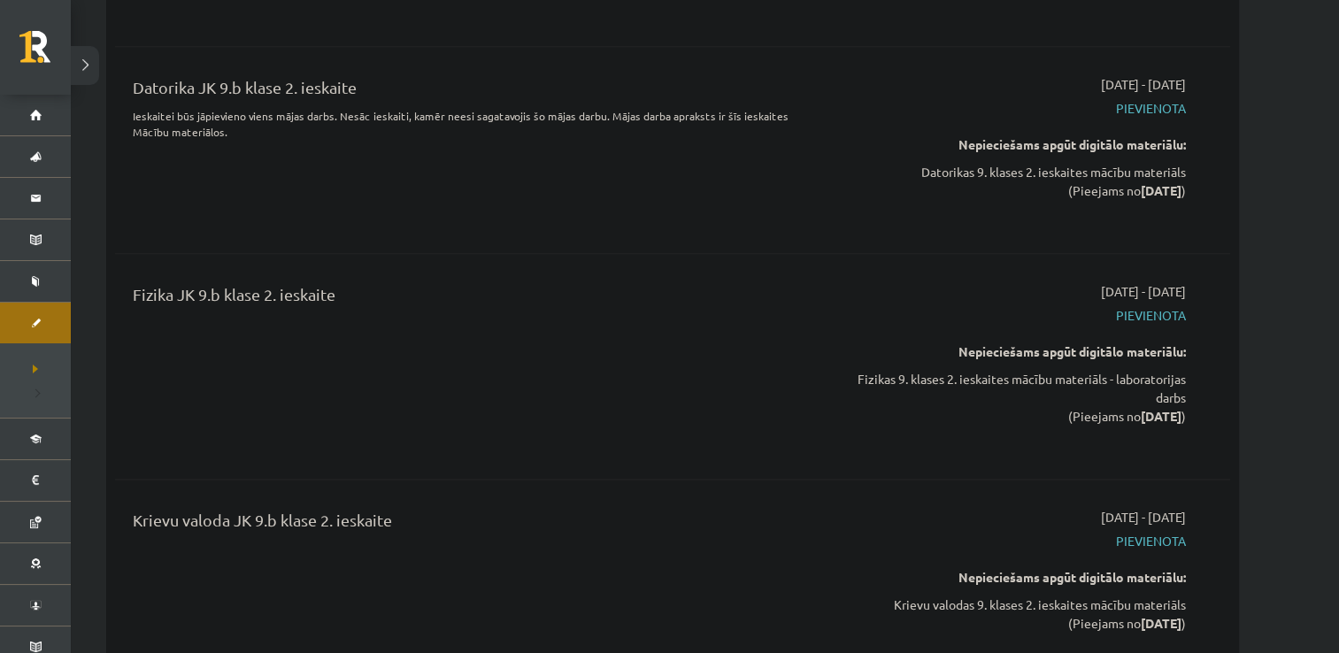
scroll to position [8765, 0]
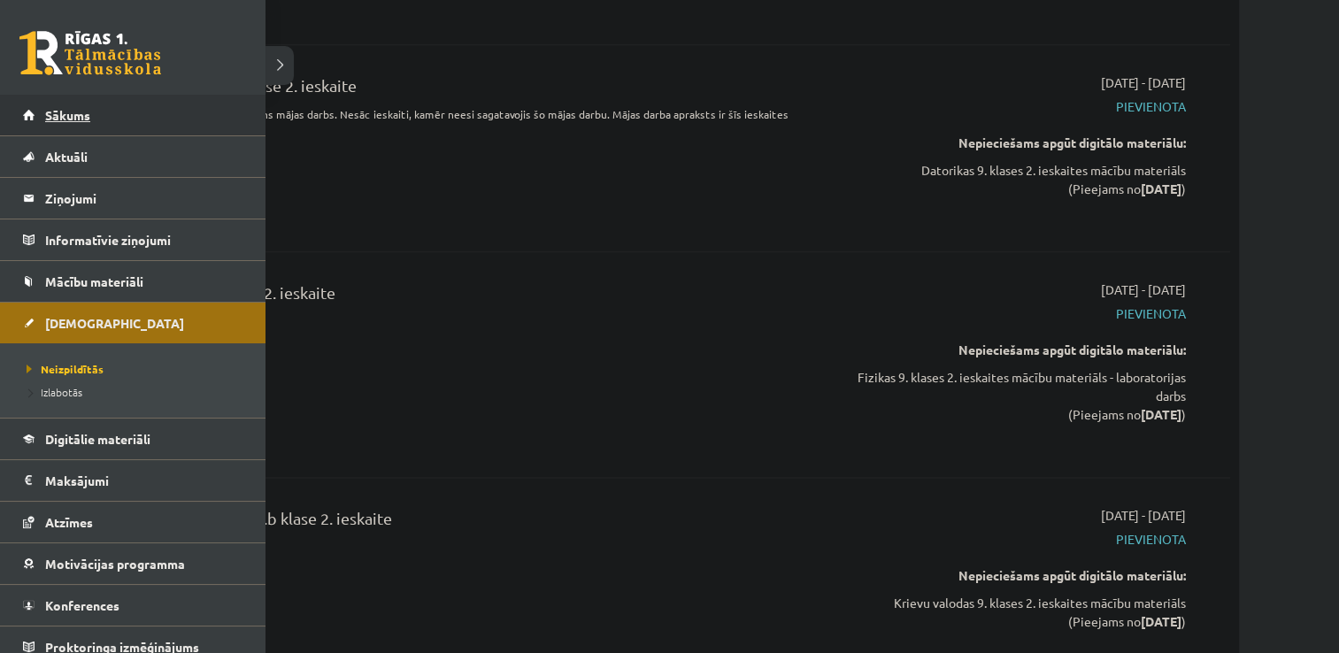
click at [67, 119] on span "Sākums" at bounding box center [67, 115] width 45 height 16
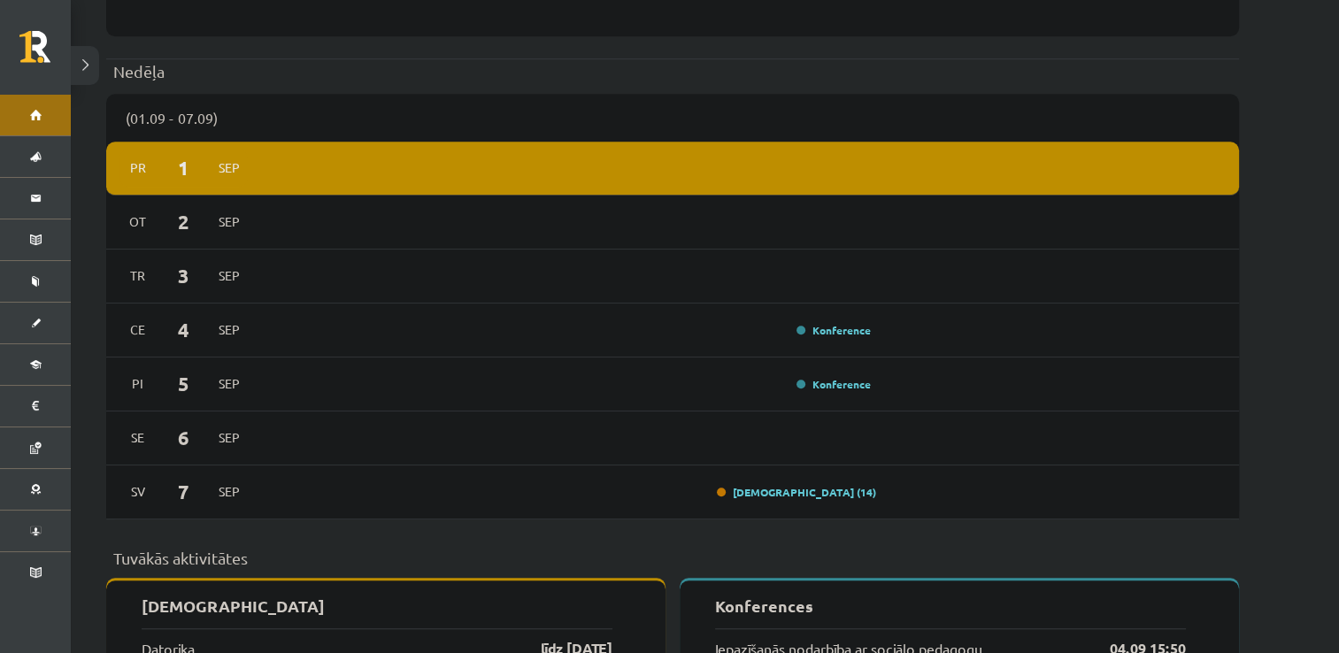
scroll to position [1245, 0]
click at [829, 378] on link "Konference" at bounding box center [834, 385] width 74 height 14
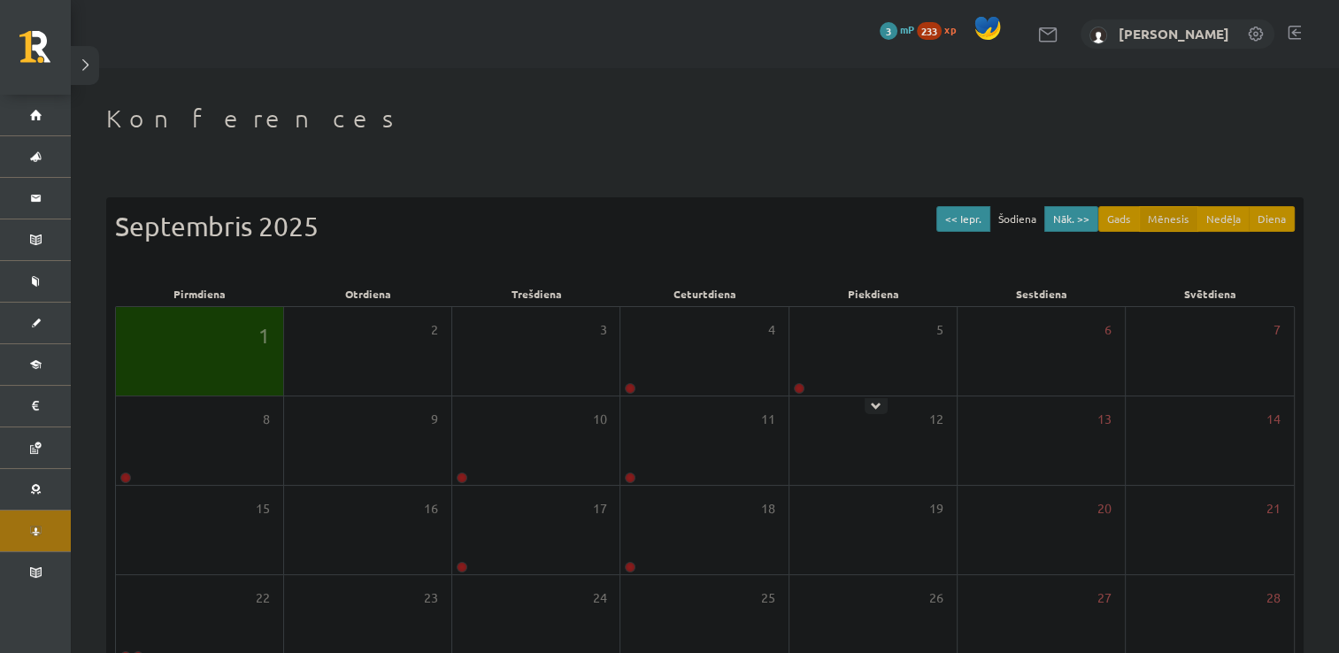
scroll to position [191, 0]
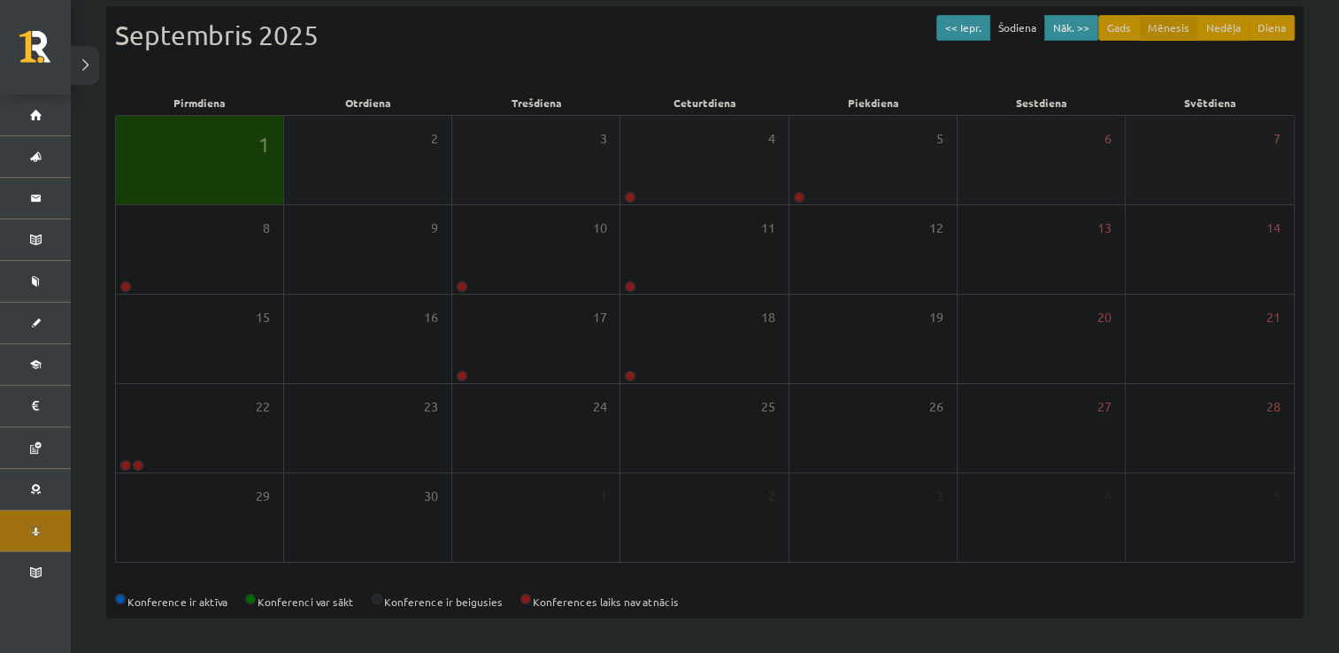
click at [198, 146] on div "1" at bounding box center [199, 160] width 167 height 89
click at [358, 181] on div "2" at bounding box center [367, 160] width 167 height 89
click at [210, 182] on div "1" at bounding box center [199, 160] width 167 height 89
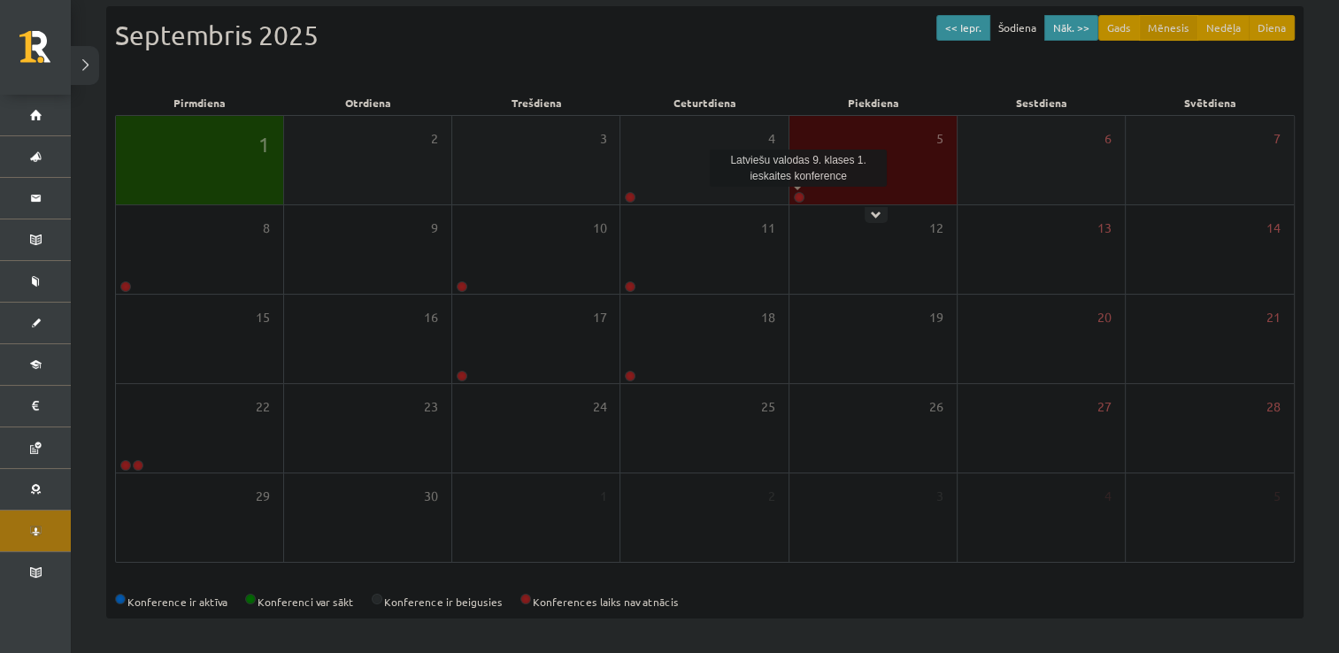
click at [798, 200] on link at bounding box center [799, 197] width 11 height 11
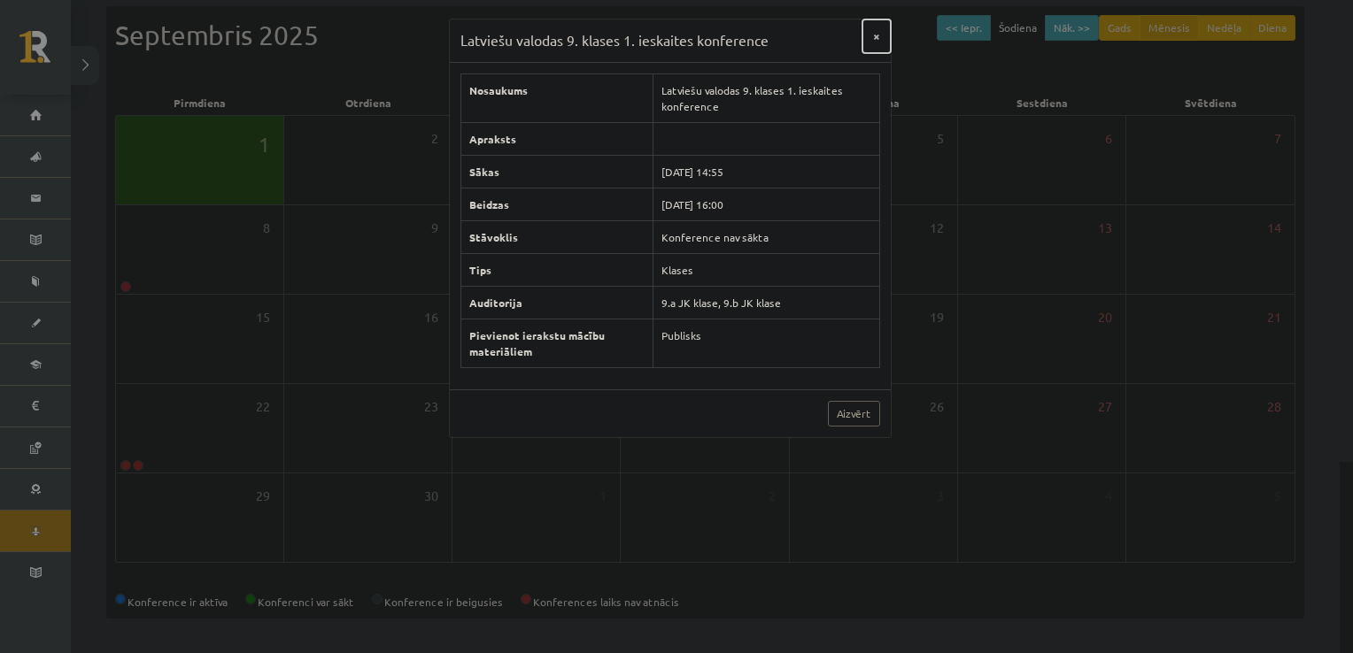
click at [875, 38] on button "×" at bounding box center [876, 36] width 28 height 34
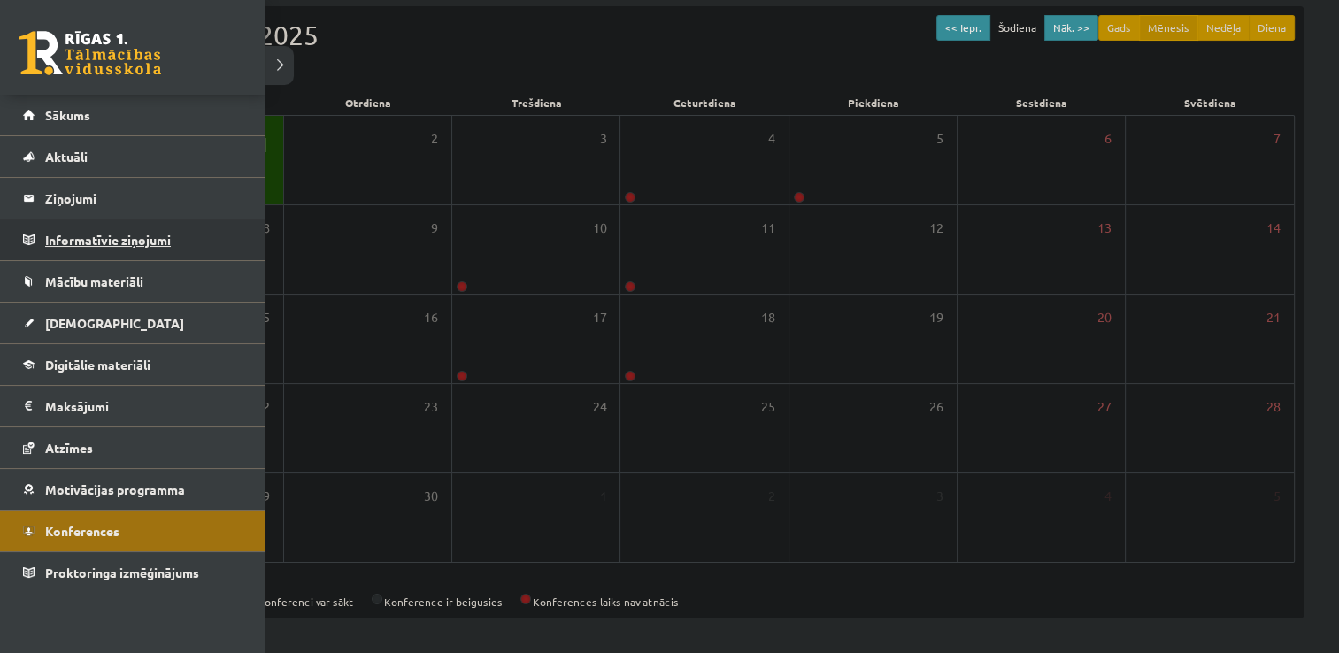
click at [96, 243] on legend "Informatīvie ziņojumi 0" at bounding box center [144, 240] width 198 height 41
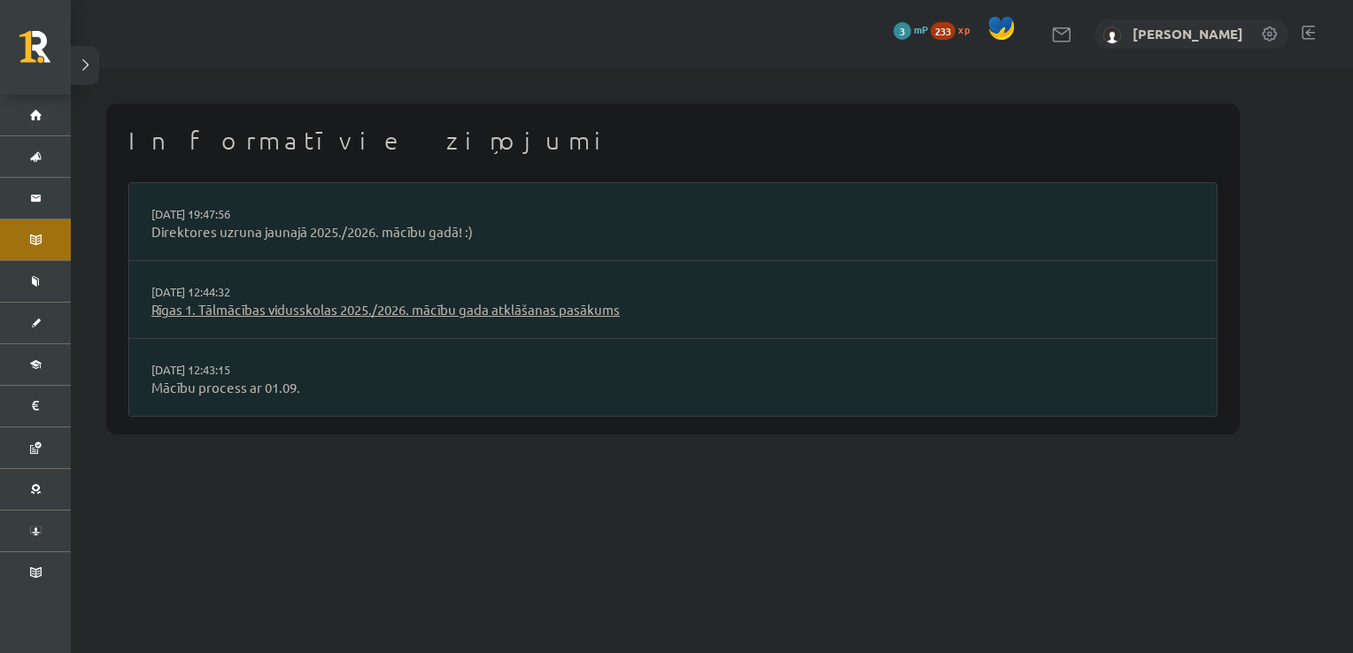
click at [446, 303] on link "Rīgas 1. Tālmācības vidusskolas 2025./2026. mācību gada atklāšanas pasākums" at bounding box center [672, 310] width 1043 height 20
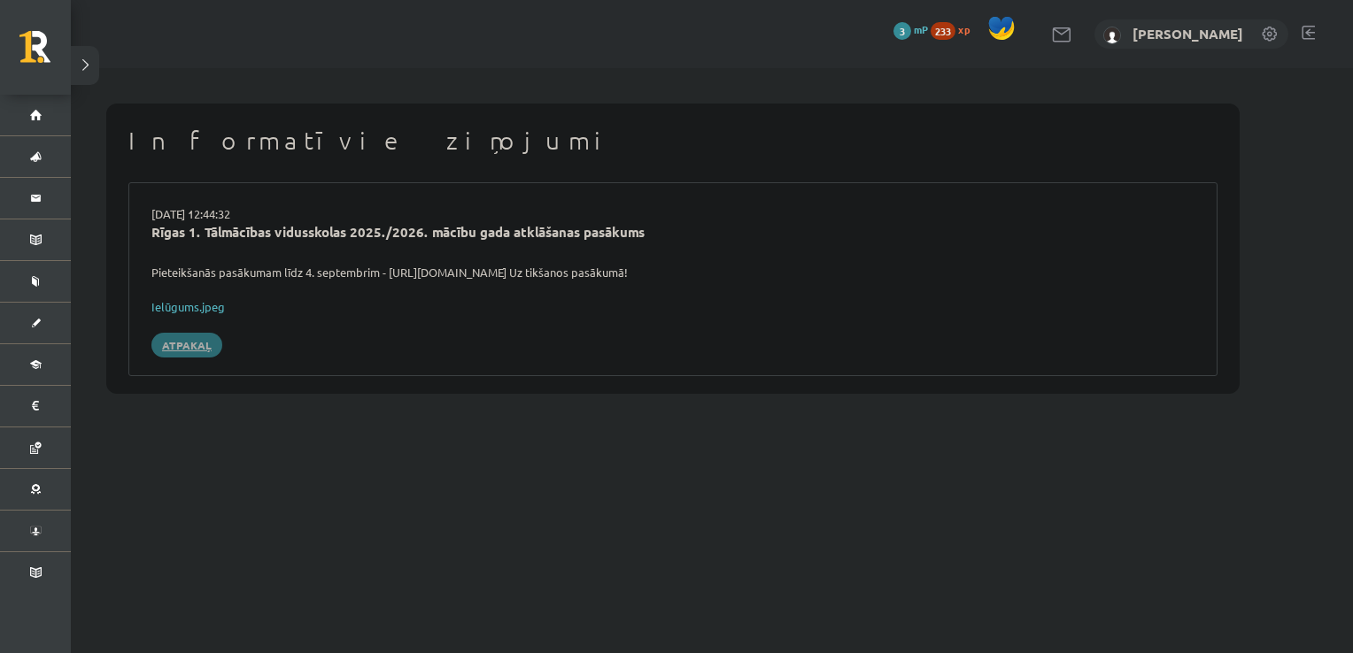
click at [192, 353] on link "Atpakaļ" at bounding box center [186, 345] width 71 height 25
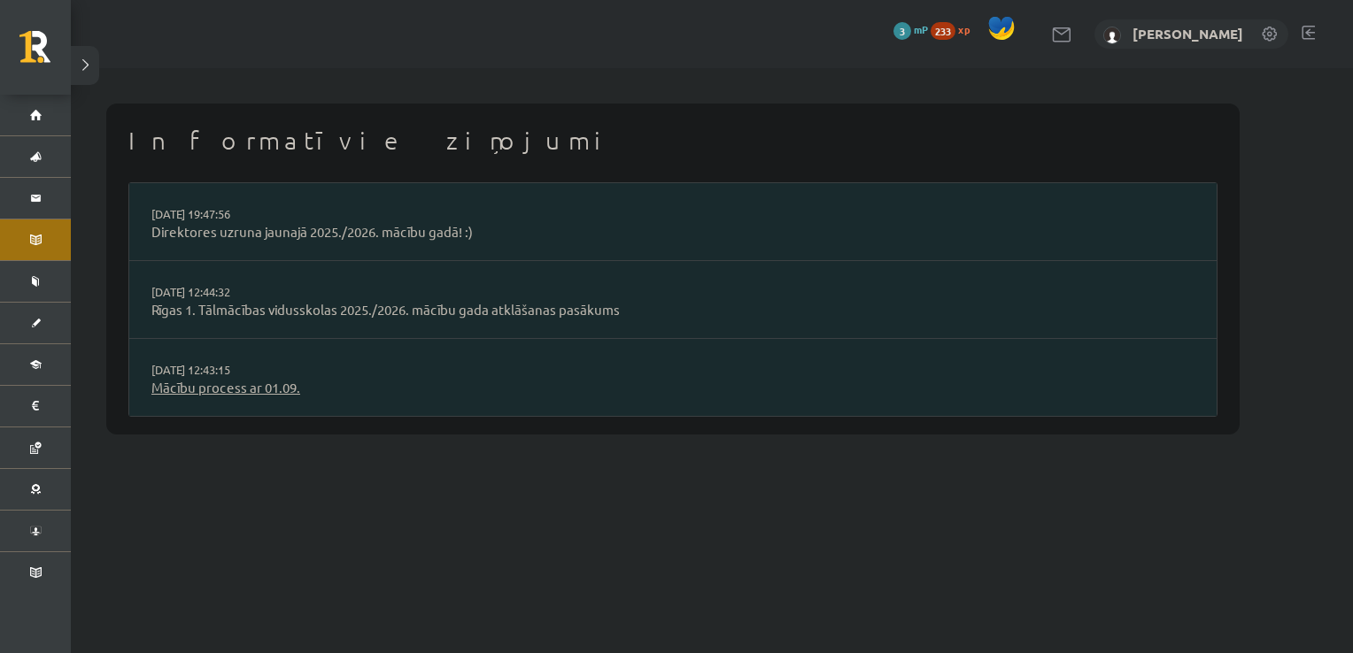
click at [266, 393] on link "Mācību process ar 01.09." at bounding box center [672, 388] width 1043 height 20
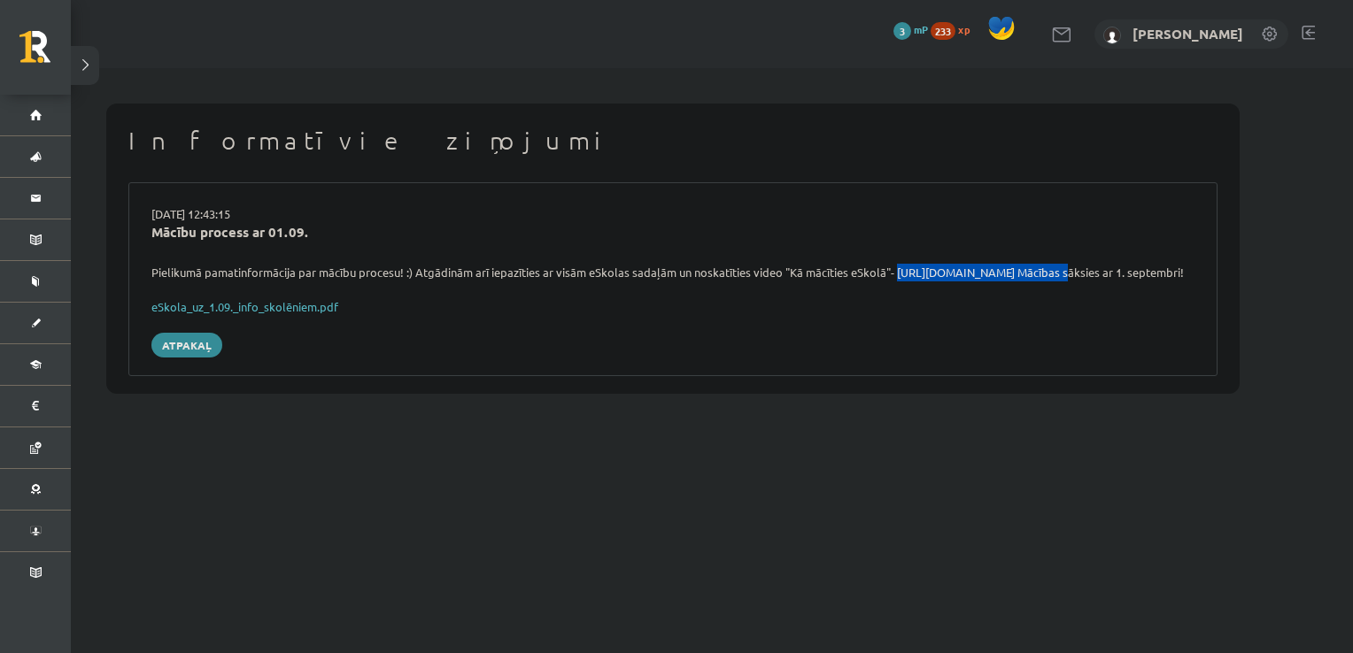
drag, startPoint x: 892, startPoint y: 268, endPoint x: 1056, endPoint y: 278, distance: 164.0
click at [1056, 278] on div "Pielikumā pamatinformācija par mācību procesu! :) Atgādinām arī iepazīties ar v…" at bounding box center [672, 273] width 1069 height 18
copy div "[URL][DOMAIN_NAME]"
click at [312, 314] on link "eSkola_uz_1.09._info_skolēniem.pdf" at bounding box center [244, 306] width 187 height 15
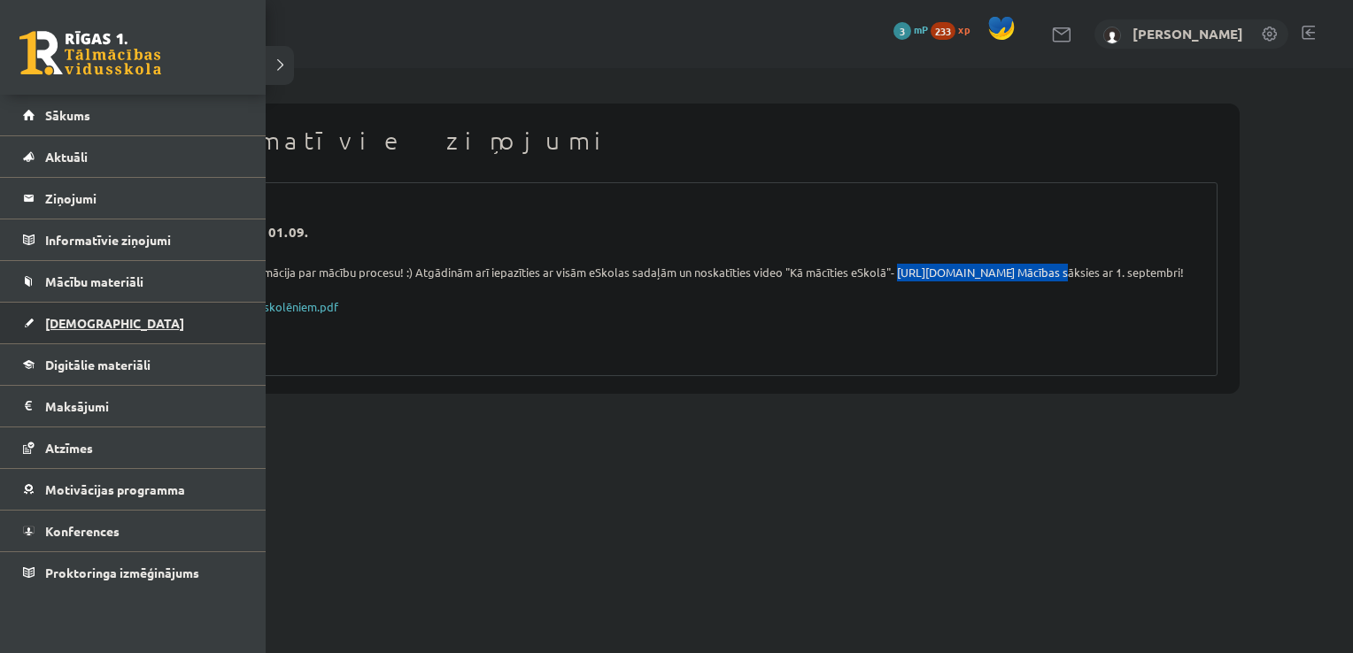
click at [96, 313] on link "[DEMOGRAPHIC_DATA]" at bounding box center [133, 323] width 220 height 41
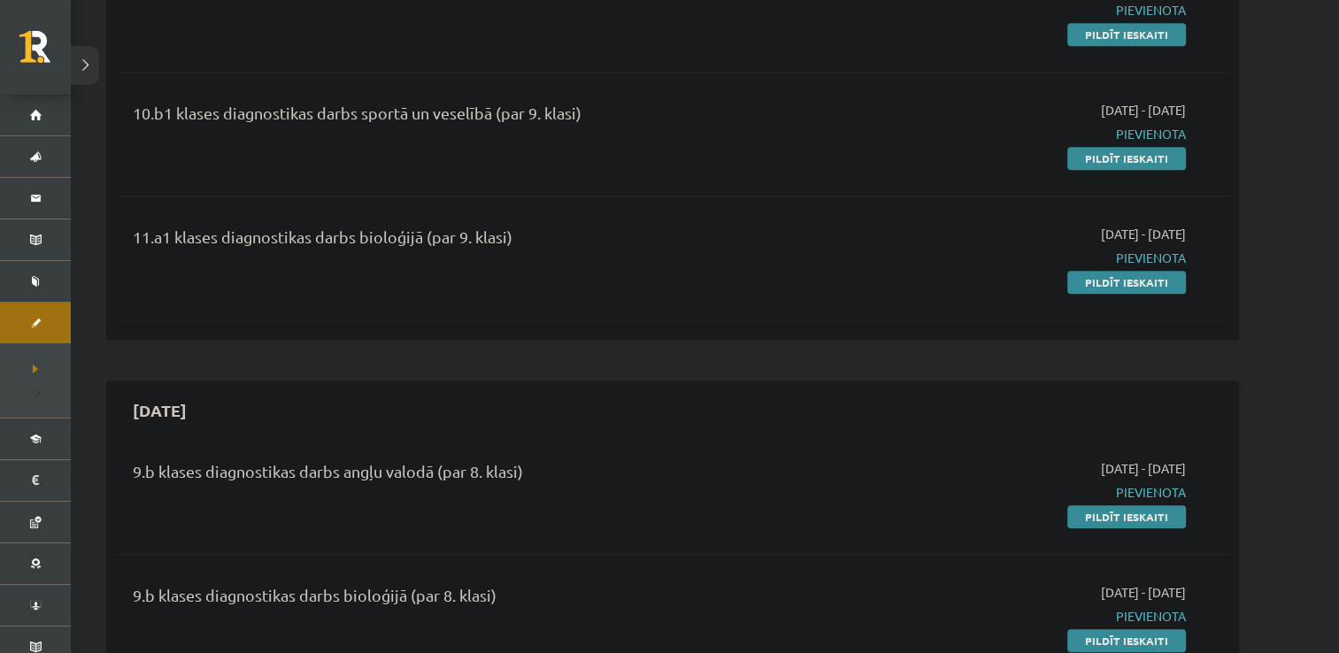
scroll to position [1622, 0]
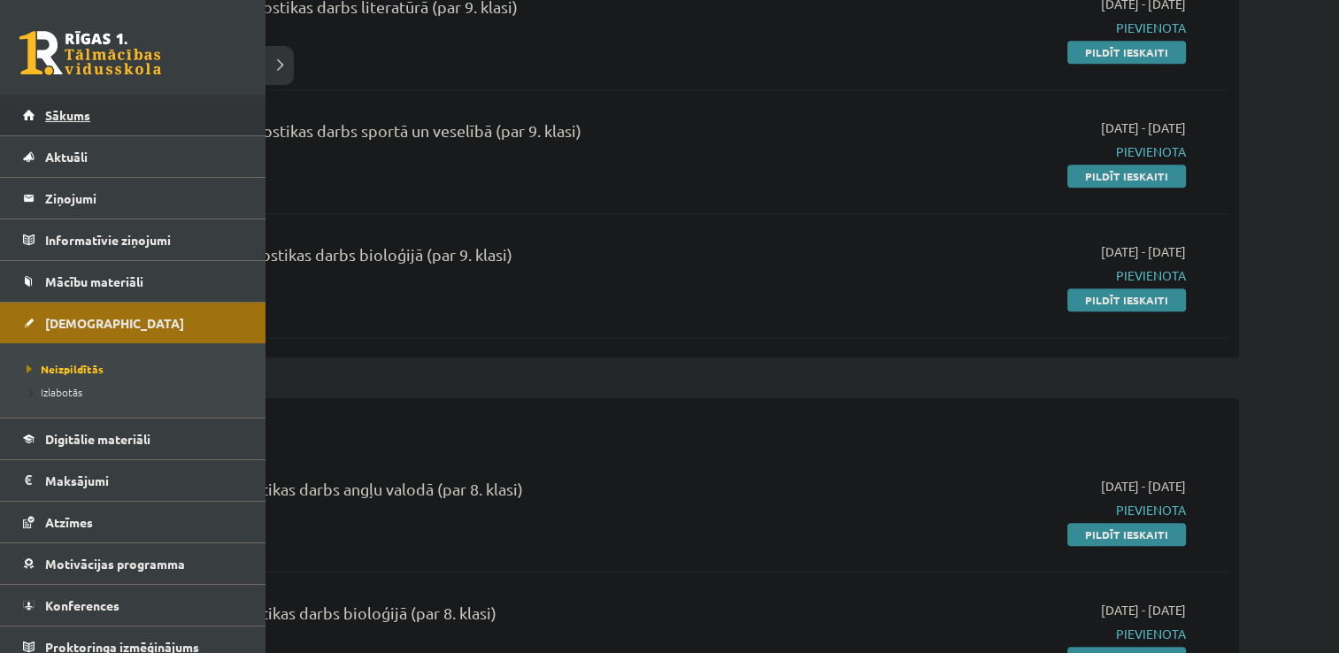
click at [26, 111] on link "Sākums" at bounding box center [133, 115] width 220 height 41
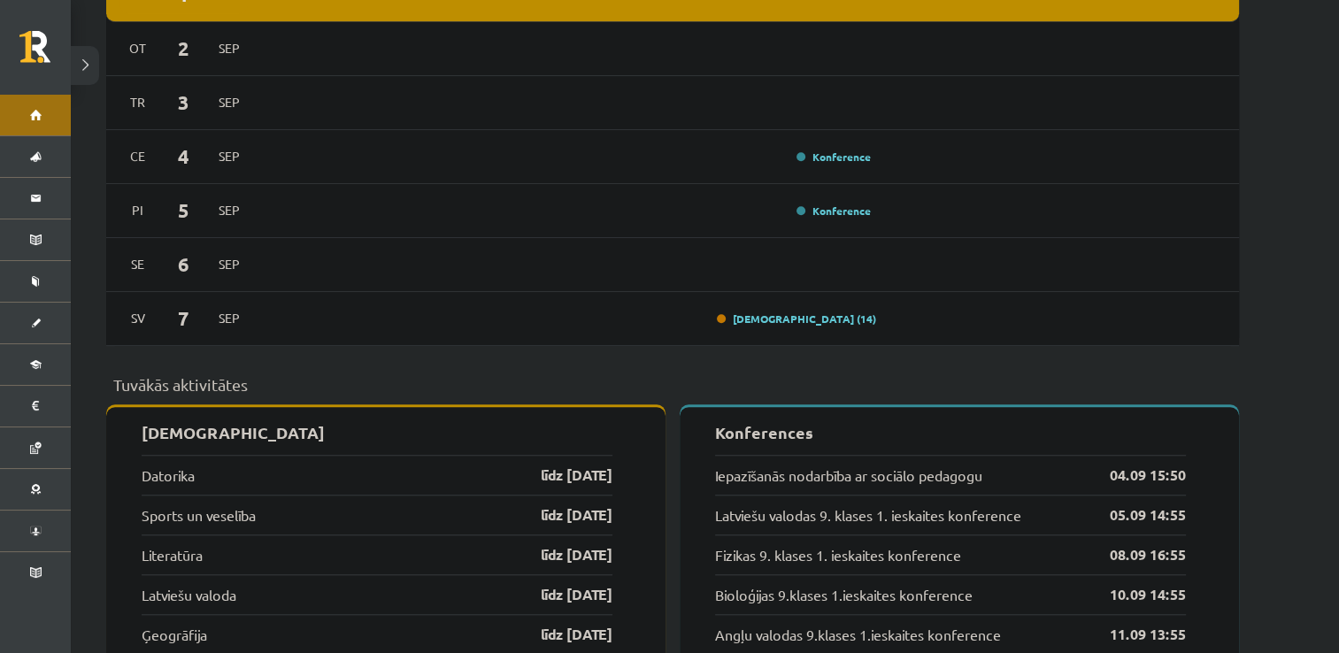
scroll to position [1420, 0]
click at [839, 312] on link "[DEMOGRAPHIC_DATA] (14)" at bounding box center [796, 319] width 159 height 14
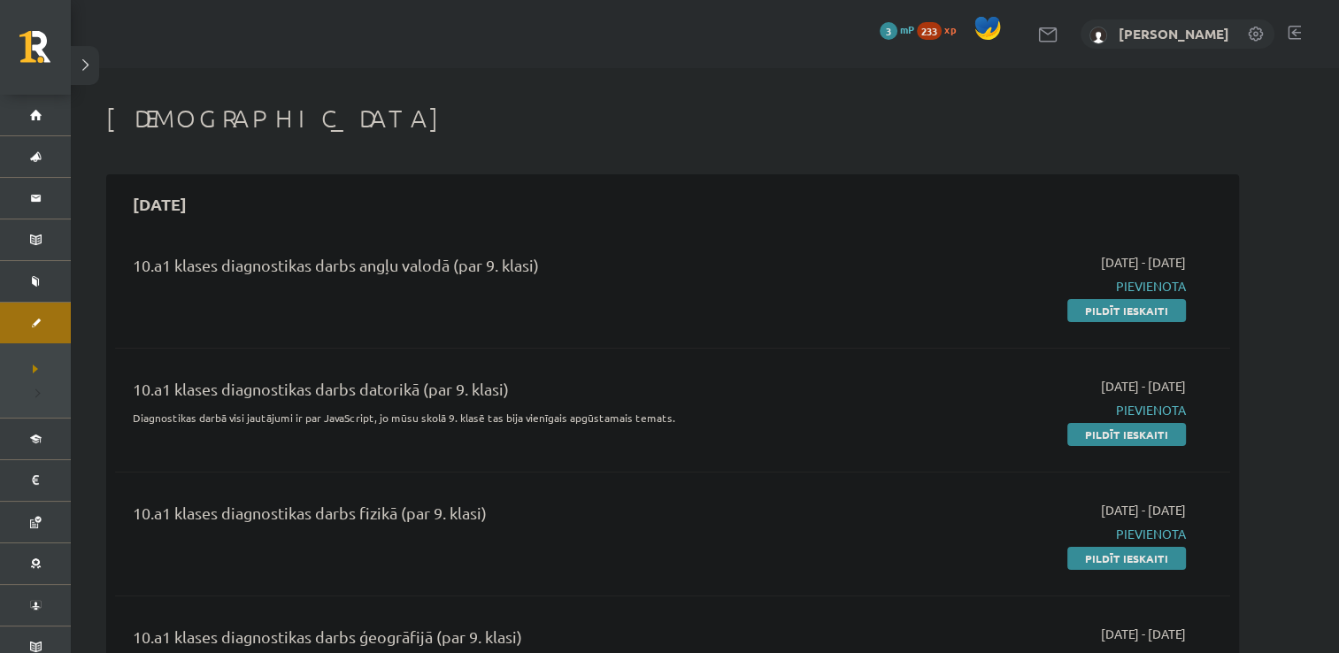
click at [88, 69] on button at bounding box center [85, 65] width 28 height 39
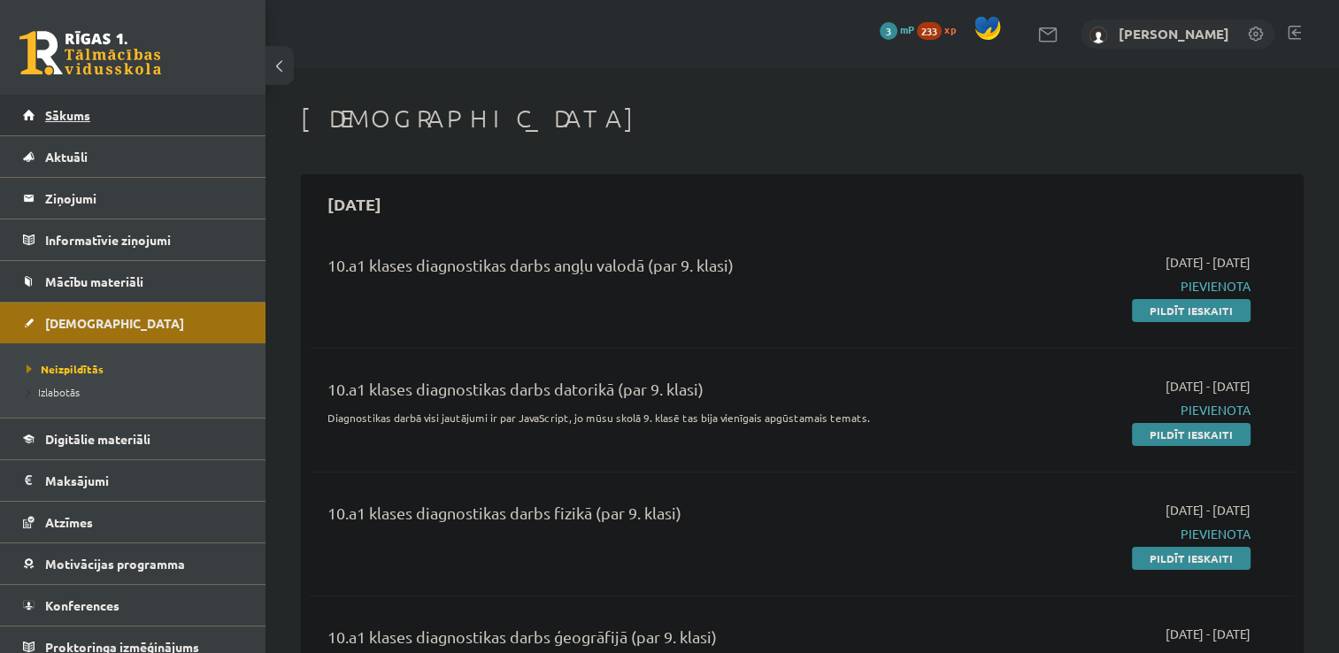
click at [43, 106] on link "Sākums" at bounding box center [133, 115] width 220 height 41
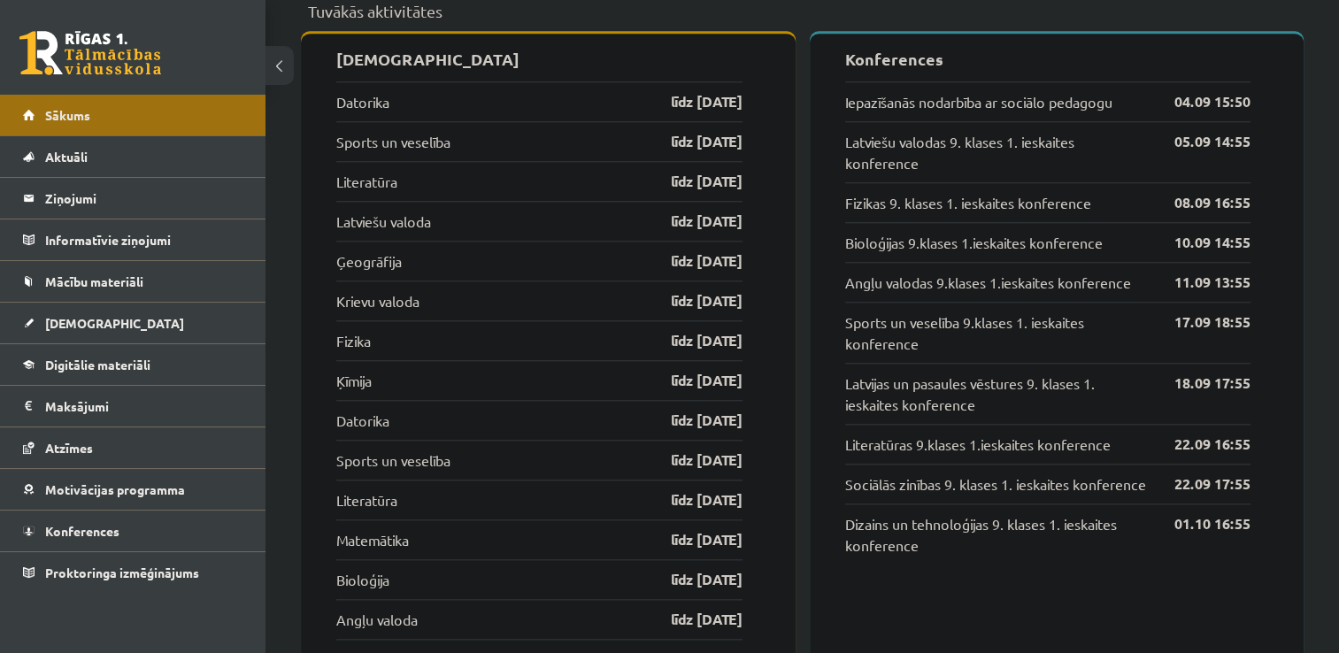
scroll to position [1763, 0]
click at [406, 459] on link "Sports un veselība" at bounding box center [393, 458] width 114 height 21
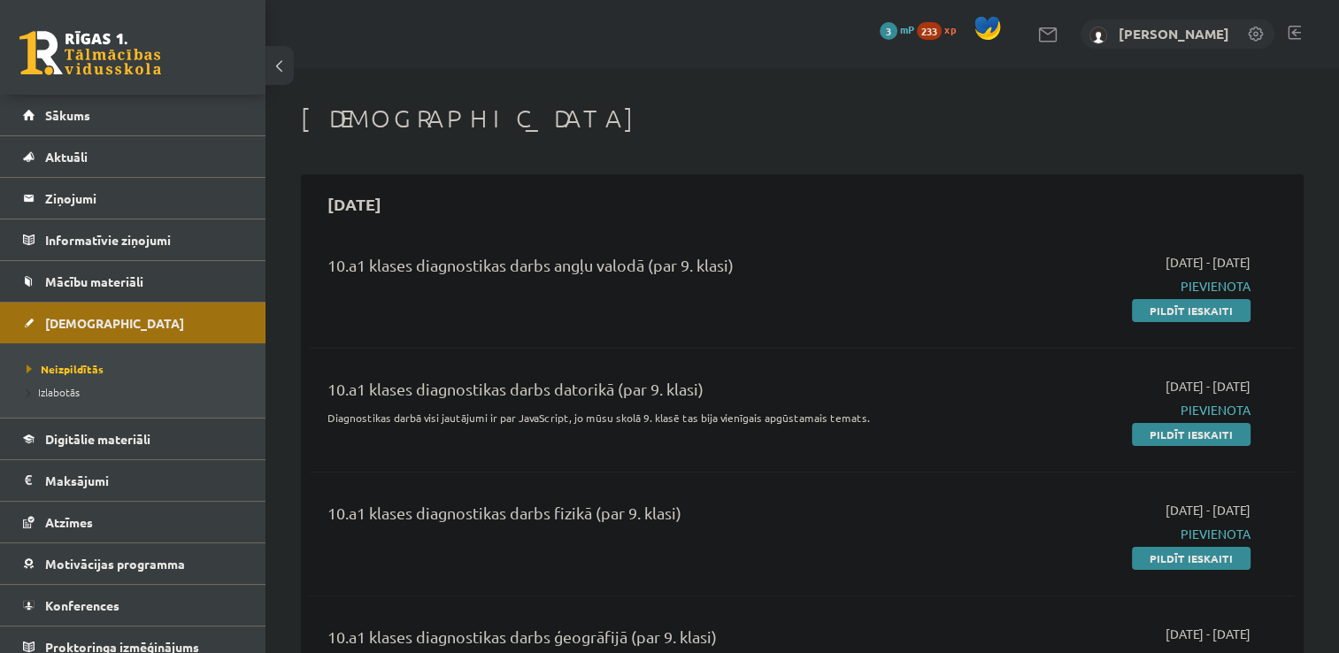
click at [284, 77] on button at bounding box center [280, 65] width 28 height 39
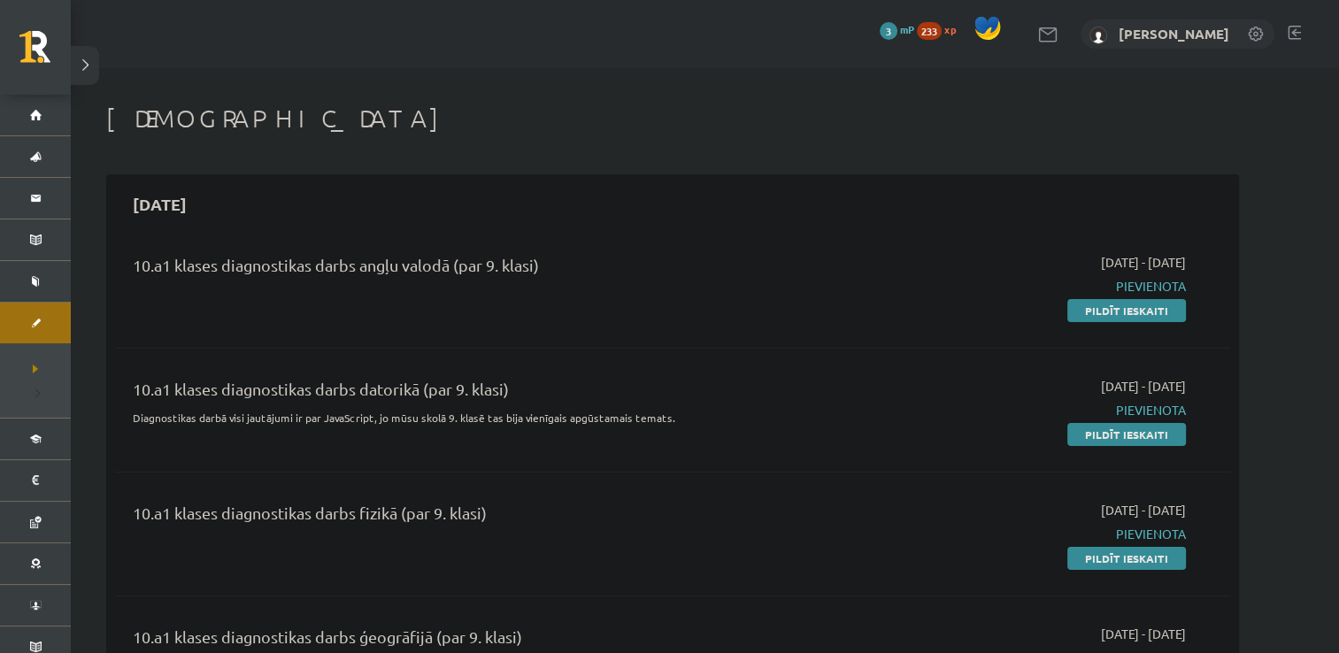
click at [89, 66] on button at bounding box center [85, 65] width 28 height 39
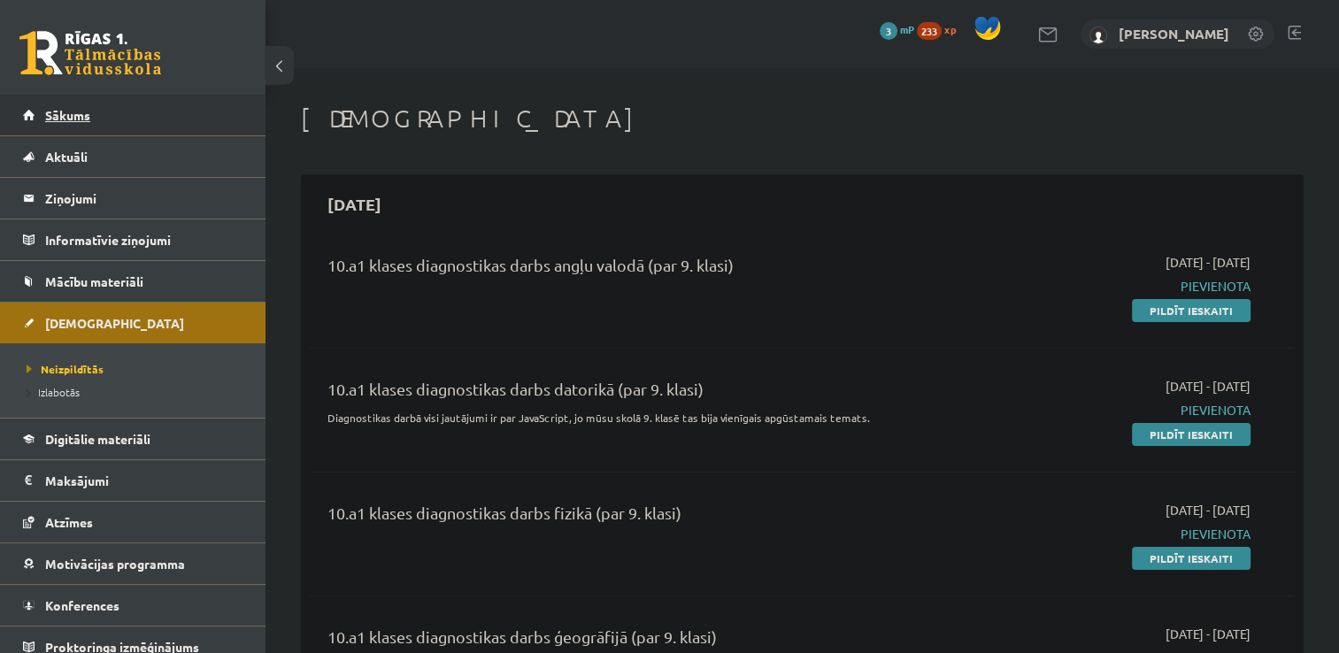
click at [94, 108] on link "Sākums" at bounding box center [133, 115] width 220 height 41
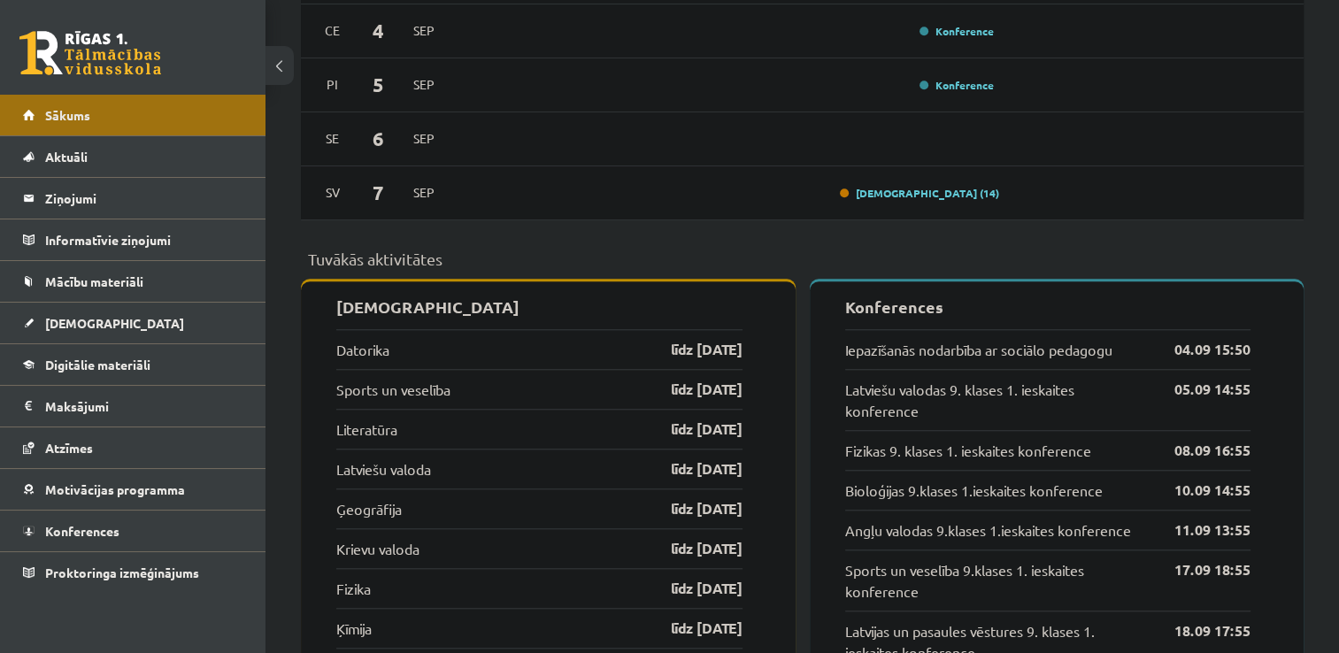
scroll to position [1511, 0]
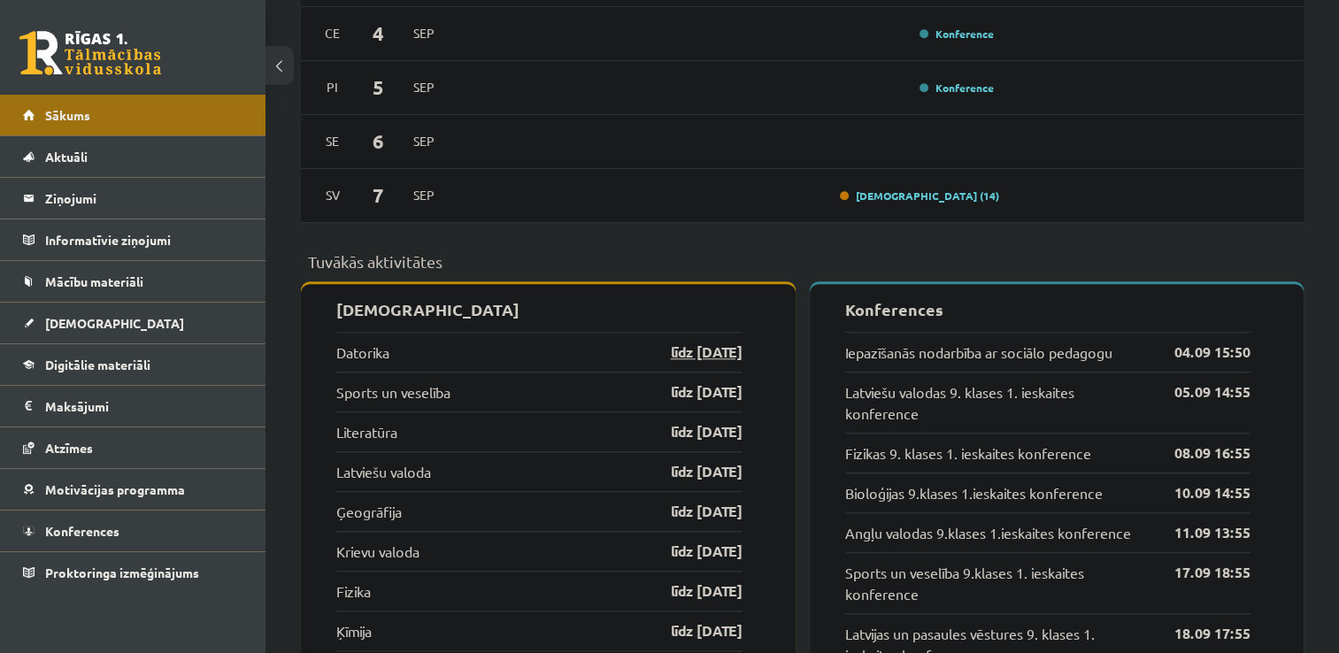
click at [705, 359] on link "līdz 07.09.25" at bounding box center [691, 352] width 103 height 21
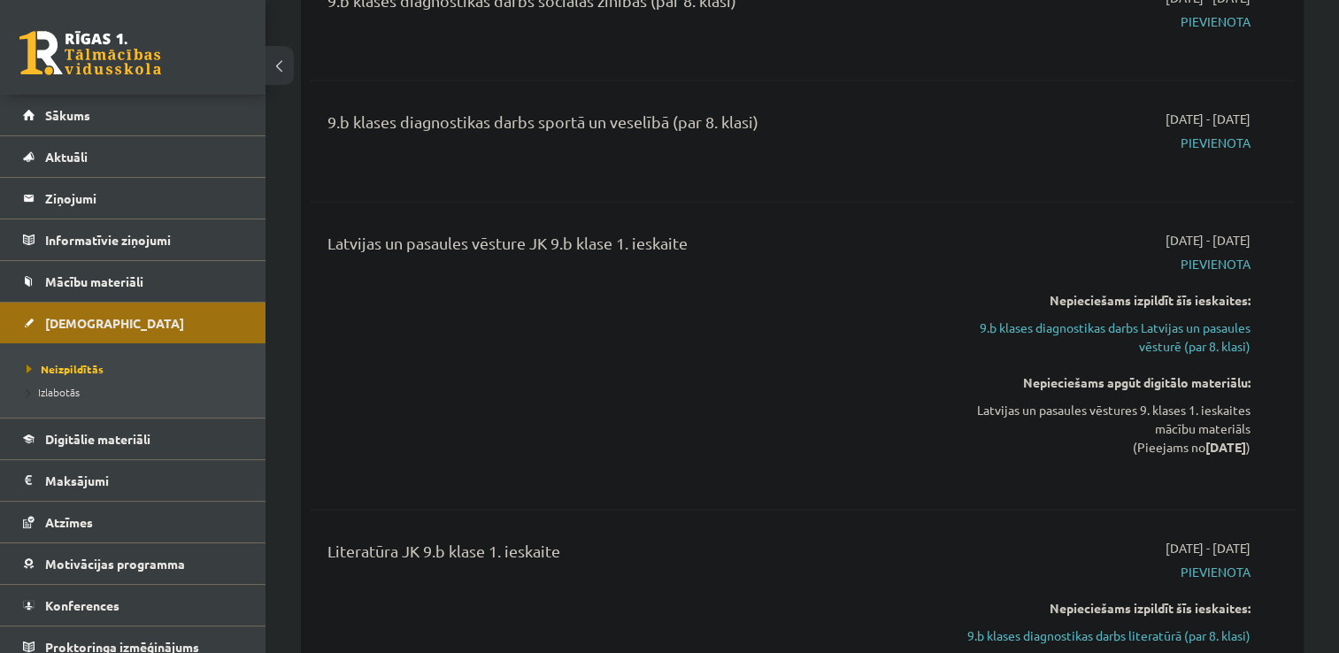
scroll to position [4015, 0]
click at [1161, 319] on link "9.b klases diagnostikas darbs Latvijas un pasaules vēsturē (par 8. klasi)" at bounding box center [1105, 337] width 290 height 37
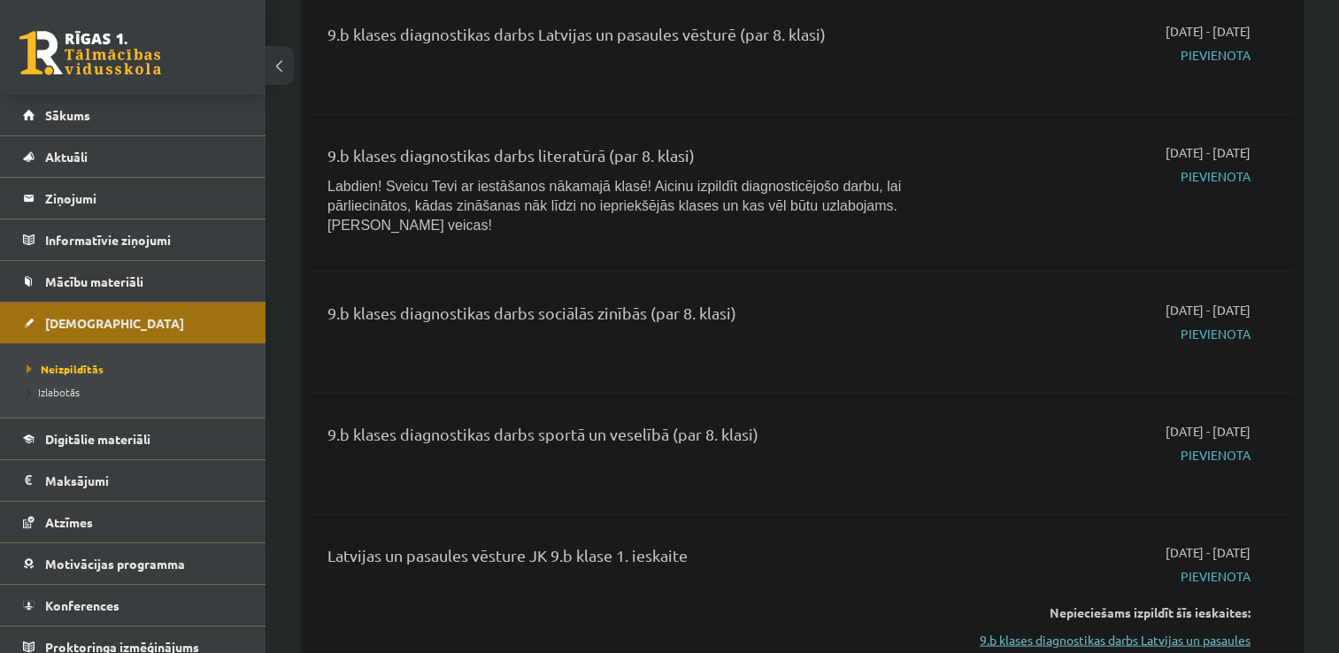
click at [1149, 632] on link "9.b klases diagnostikas darbs Latvijas un pasaules vēsturē (par 8. klasi)" at bounding box center [1105, 649] width 290 height 37
click at [1119, 631] on link "9.b klases diagnostikas darbs Latvijas un pasaules vēsturē (par 8. klasi)" at bounding box center [1105, 649] width 290 height 37
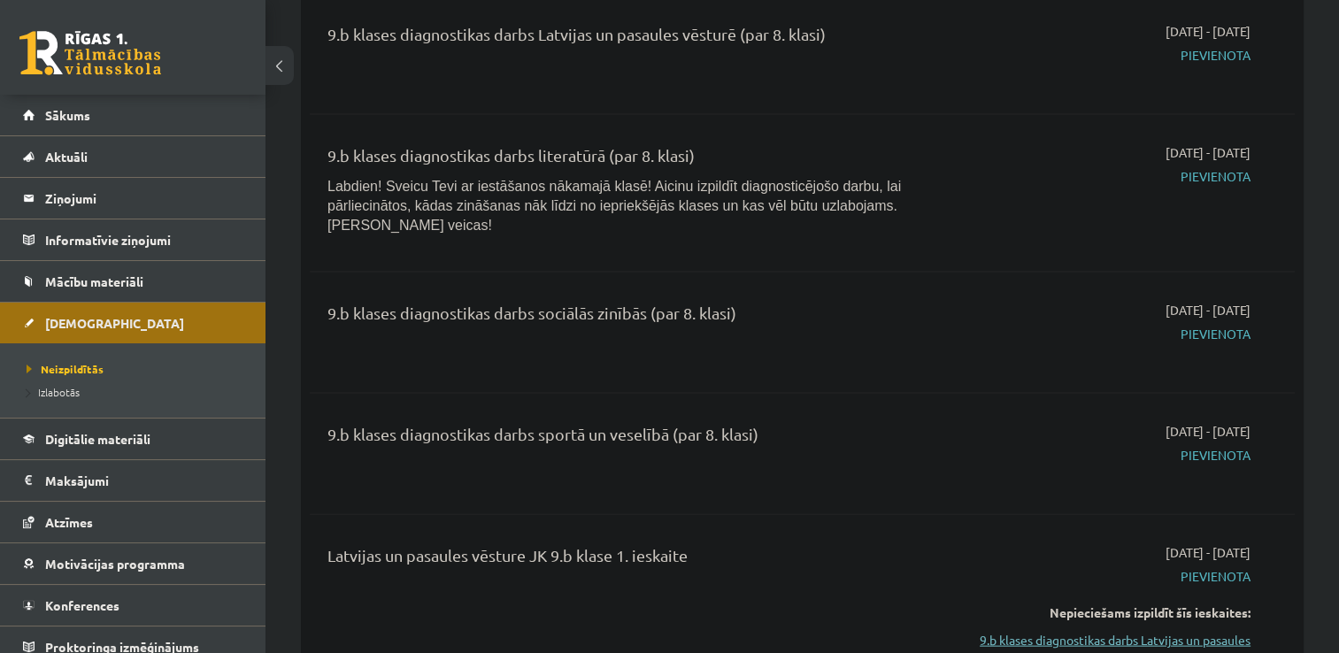
click at [1119, 631] on link "9.b klases diagnostikas darbs Latvijas un pasaules vēsturē (par 8. klasi)" at bounding box center [1105, 649] width 290 height 37
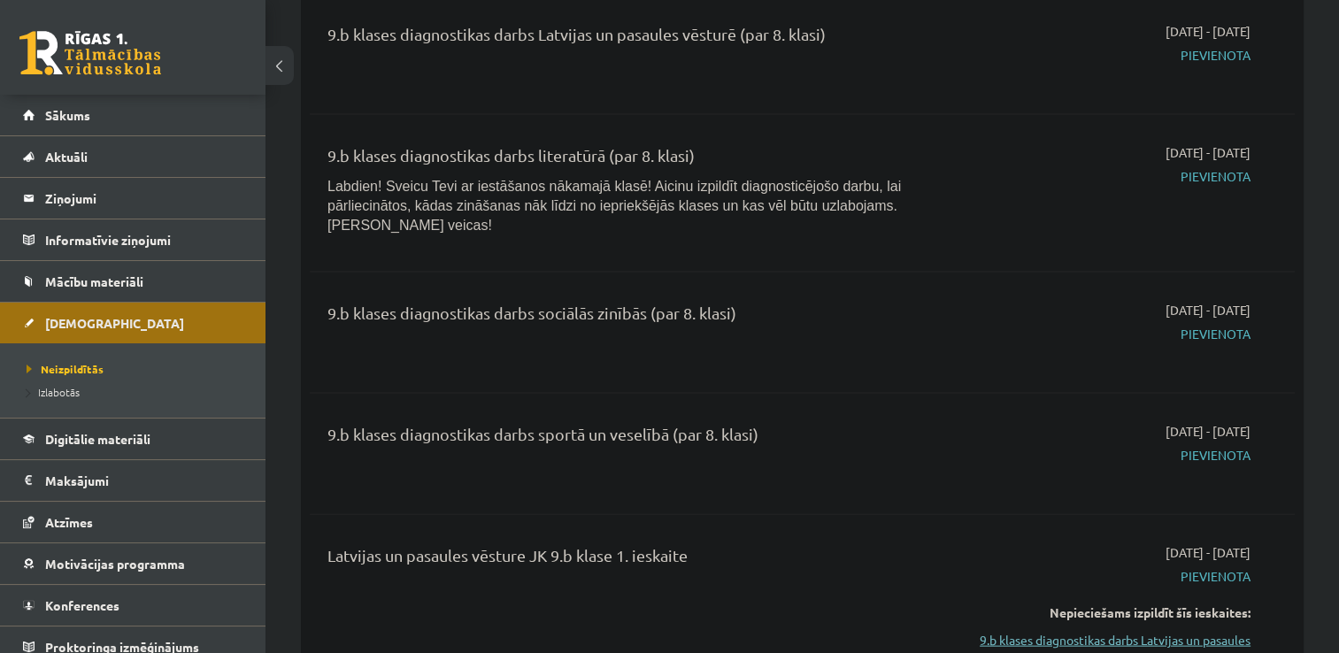
click at [1119, 631] on link "9.b klases diagnostikas darbs Latvijas un pasaules vēsturē (par 8. klasi)" at bounding box center [1105, 649] width 290 height 37
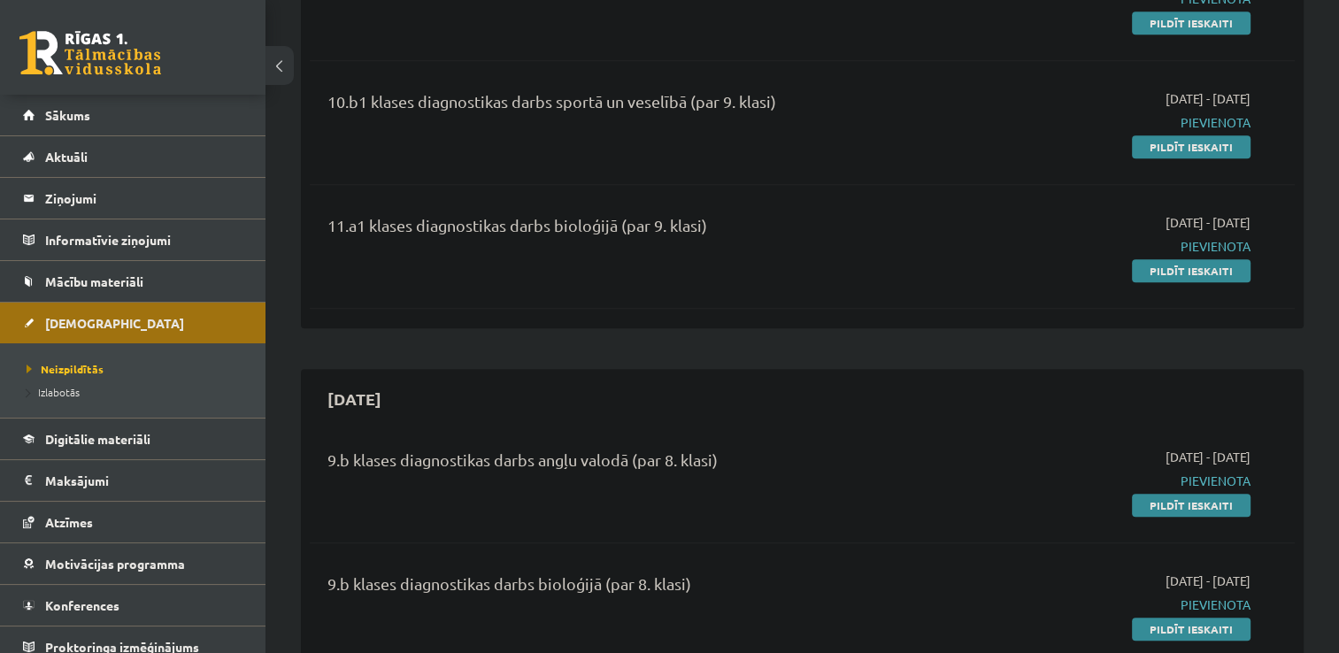
scroll to position [1650, 0]
click at [1160, 500] on link "Pildīt ieskaiti" at bounding box center [1191, 506] width 119 height 23
